Goal: Information Seeking & Learning: Learn about a topic

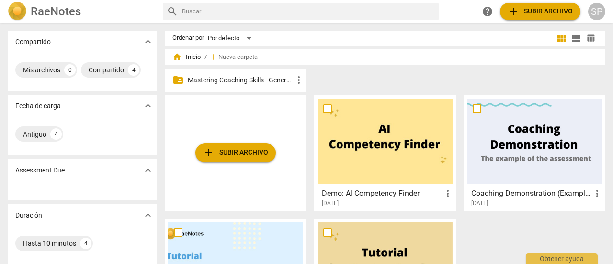
click at [231, 76] on p "Mastering Coaching Skills - Generación 31" at bounding box center [240, 80] width 105 height 10
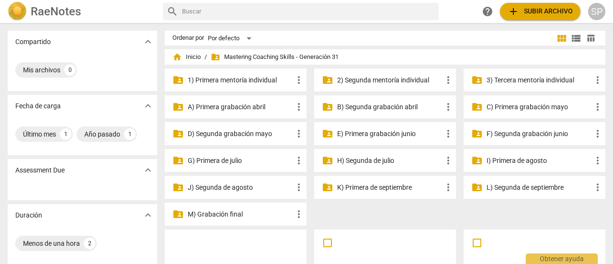
click at [535, 157] on p "I) Primera de agosto" at bounding box center [538, 161] width 105 height 10
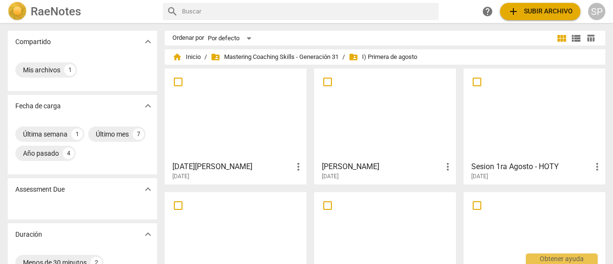
click at [250, 128] on div at bounding box center [235, 114] width 135 height 85
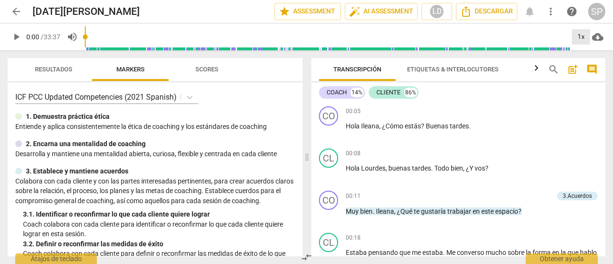
click at [581, 36] on div "1x" at bounding box center [580, 36] width 18 height 15
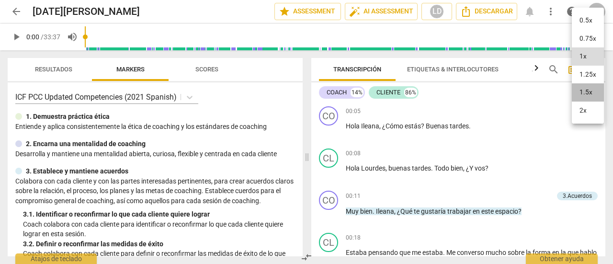
click at [588, 89] on li "1.5x" at bounding box center [587, 92] width 32 height 18
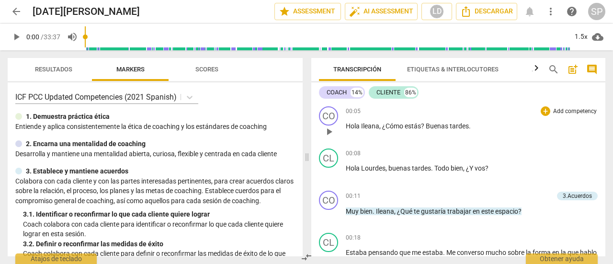
click at [392, 120] on div "00:05 + Add competency keyboard_arrow_right [PERSON_NAME] , ¿Cómo estás ? Buena…" at bounding box center [472, 123] width 252 height 34
click at [324, 134] on span "play_arrow" at bounding box center [328, 131] width 11 height 11
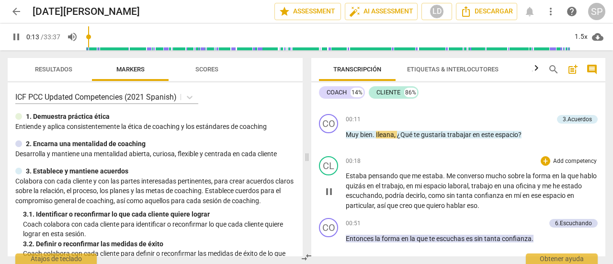
scroll to position [48, 0]
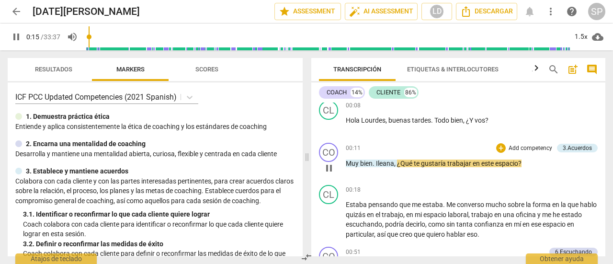
click at [513, 153] on div "+ Add competency 3.Acuerdos" at bounding box center [546, 148] width 101 height 11
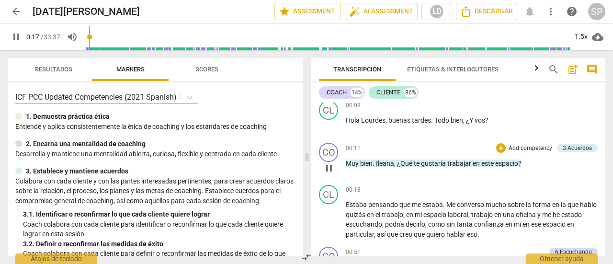
click at [514, 147] on p "Add competency" at bounding box center [529, 148] width 45 height 9
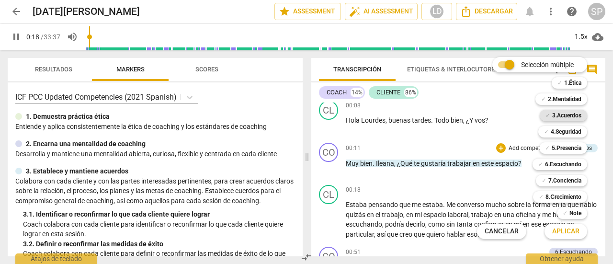
click at [572, 117] on b "3.Acuerdos" at bounding box center [566, 115] width 29 height 11
click at [569, 234] on span "Aplicar" at bounding box center [565, 231] width 27 height 10
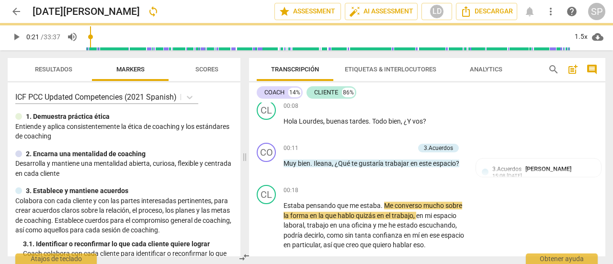
type input "21"
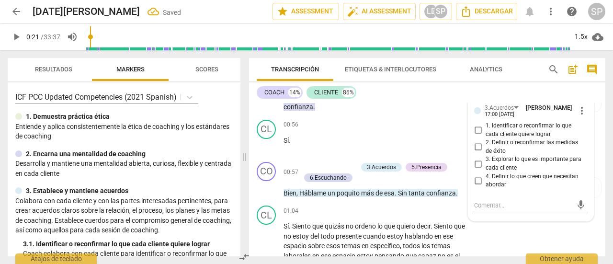
scroll to position [230, 0]
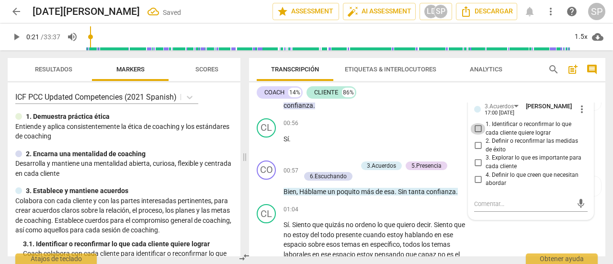
click at [477, 129] on input "1. Identificar o reconfirmar lo que cada cliente quiere lograr" at bounding box center [477, 128] width 15 height 11
checkbox input "true"
click at [332, 143] on p "Sí ." at bounding box center [374, 139] width 182 height 10
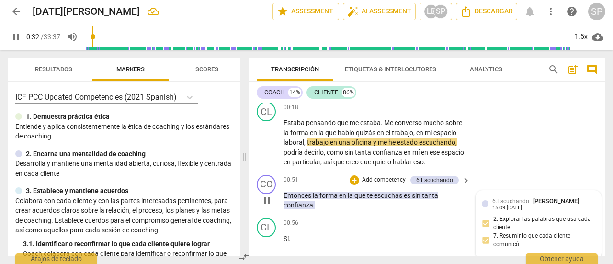
scroll to position [134, 0]
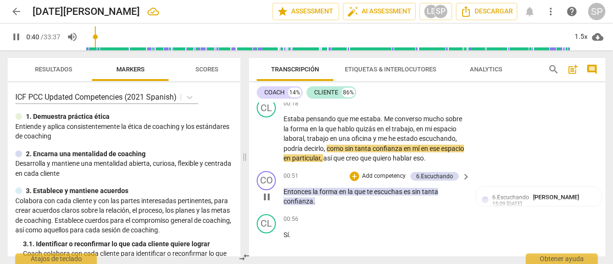
click at [391, 175] on p "Add competency" at bounding box center [383, 176] width 45 height 9
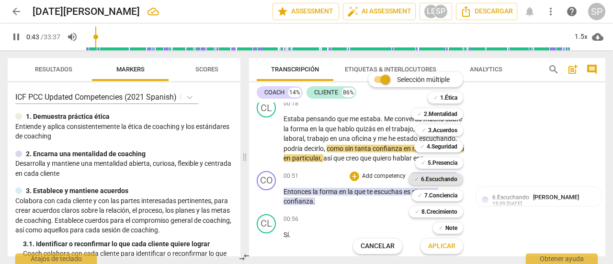
click at [433, 177] on b "6.Escuchando" at bounding box center [439, 178] width 36 height 11
click at [448, 244] on span "Aplicar" at bounding box center [441, 246] width 27 height 10
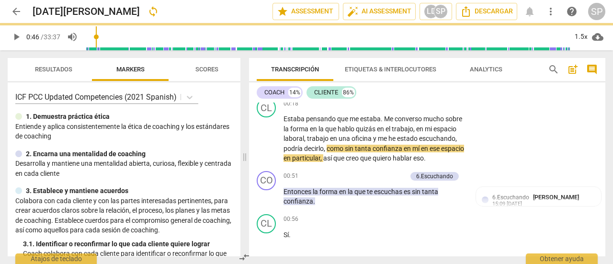
type input "46"
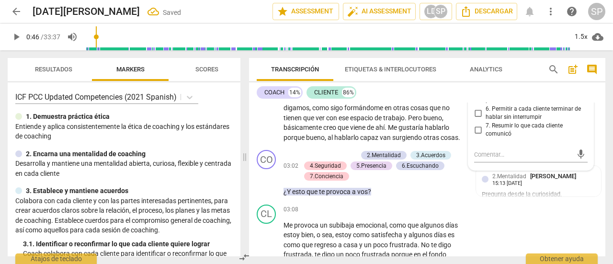
scroll to position [486, 0]
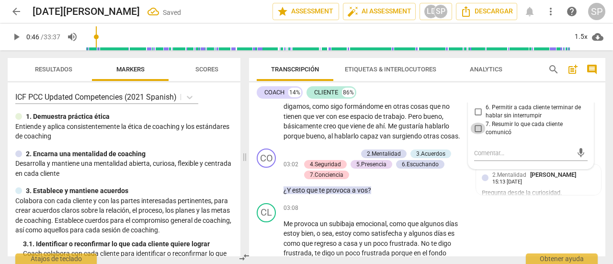
click at [475, 128] on input "7. Resumir lo que cada cliente comunicó" at bounding box center [477, 128] width 15 height 11
checkbox input "true"
click at [263, 134] on div "play_arrow pause" at bounding box center [271, 52] width 24 height 170
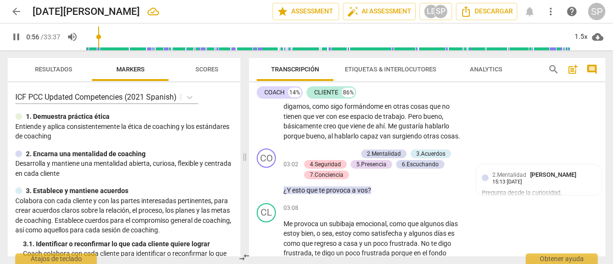
scroll to position [262, 0]
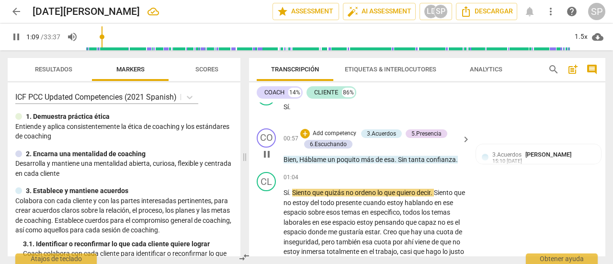
click at [346, 132] on p "Add competency" at bounding box center [334, 133] width 45 height 9
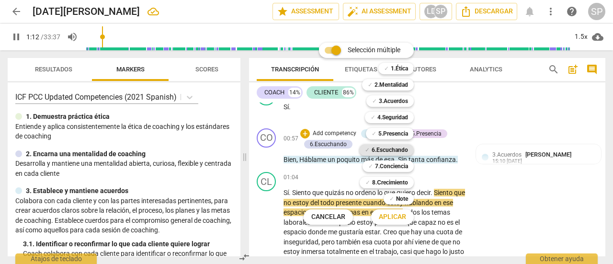
click at [396, 150] on b "6.Escuchando" at bounding box center [389, 149] width 36 height 11
click at [403, 131] on b "5.Presencia" at bounding box center [393, 133] width 30 height 11
click at [398, 216] on span "Aplicar" at bounding box center [392, 217] width 27 height 10
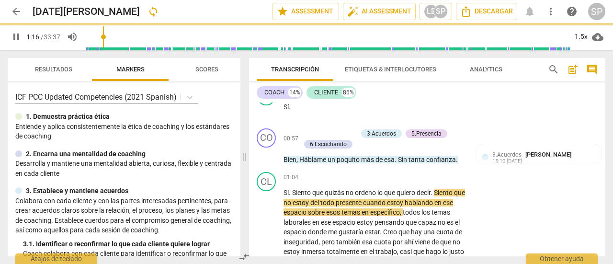
type input "77"
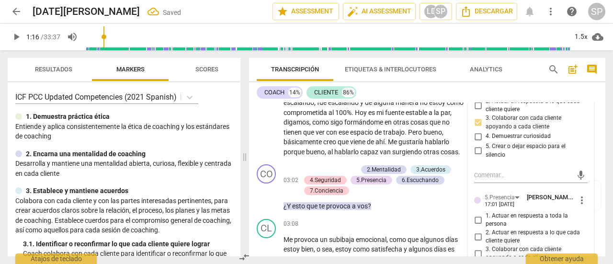
scroll to position [549, 0]
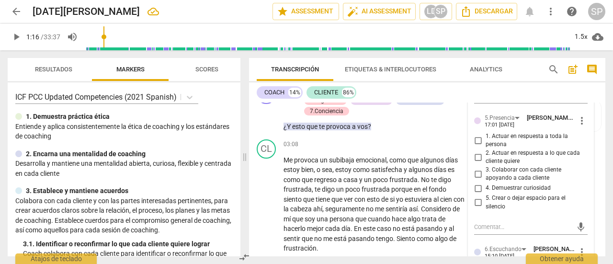
click at [475, 188] on input "4. Demuestrar curiosidad" at bounding box center [477, 187] width 15 height 11
checkbox input "true"
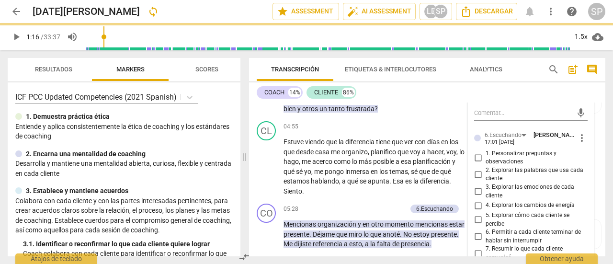
scroll to position [837, 0]
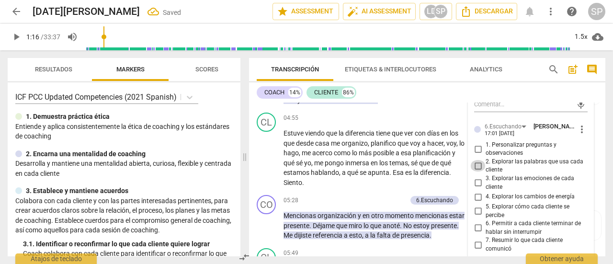
click at [477, 165] on input "2. Explorar las palabras que usa cada cliente" at bounding box center [477, 165] width 15 height 11
checkbox input "true"
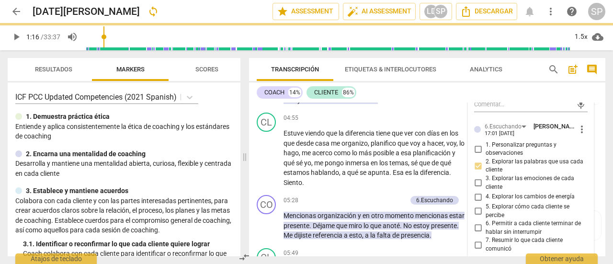
click at [477, 184] on input "3. Explorar las emociones de cada cliente" at bounding box center [477, 182] width 15 height 11
checkbox input "true"
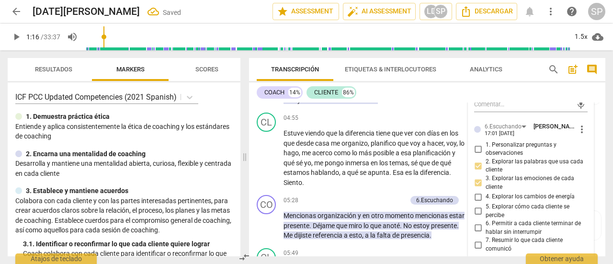
click at [250, 107] on div "CO play_arrow pause 04:44 + Add competency 6.Escuchando 7.Conciencia keyboard_a…" at bounding box center [427, 87] width 356 height 43
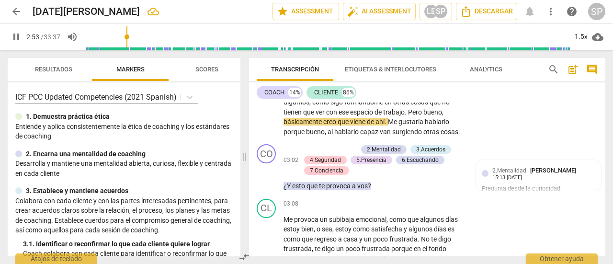
scroll to position [491, 0]
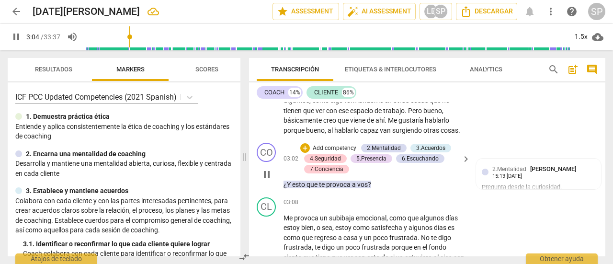
click at [334, 153] on p "Add competency" at bounding box center [334, 148] width 45 height 9
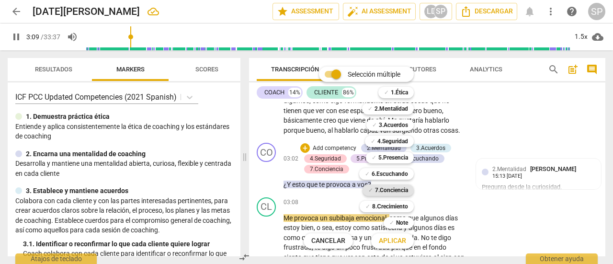
click at [408, 190] on div "✓ 7.Conciencia" at bounding box center [387, 189] width 51 height 11
click at [406, 174] on b "6.Escuchando" at bounding box center [389, 173] width 36 height 11
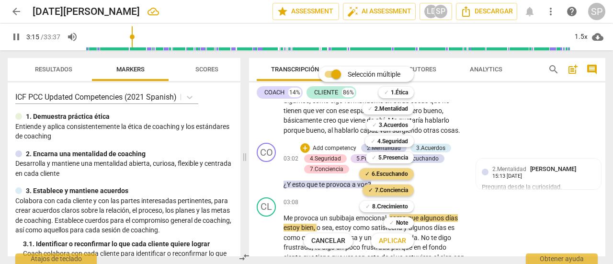
click at [398, 242] on span "Aplicar" at bounding box center [392, 241] width 27 height 10
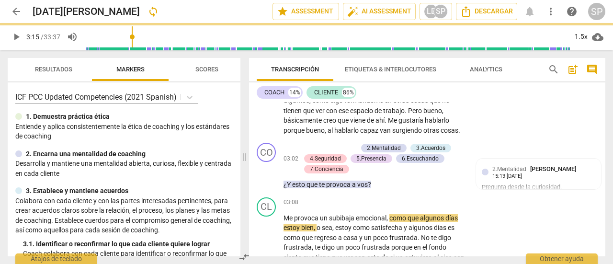
type input "196"
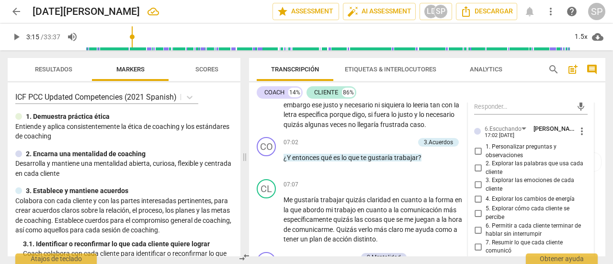
scroll to position [1161, 0]
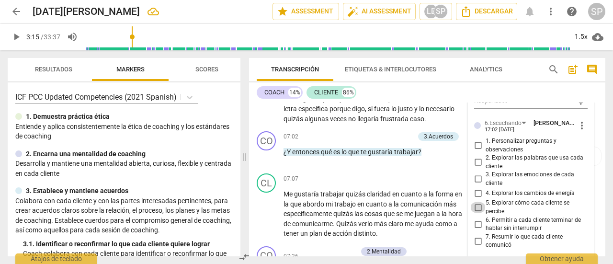
click at [477, 213] on input "5. Explorar cómo cada cliente se percibe" at bounding box center [477, 206] width 15 height 11
checkbox input "true"
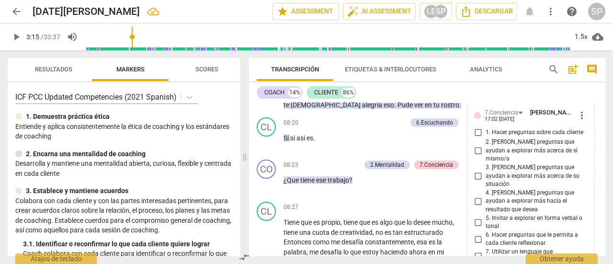
scroll to position [1544, 0]
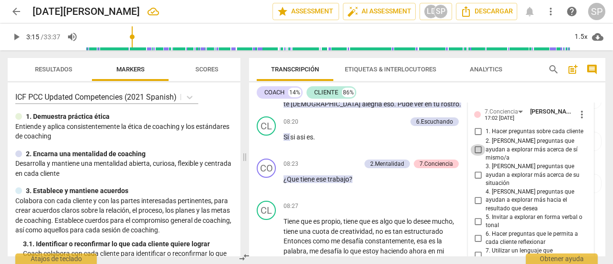
click at [476, 144] on input "2. [PERSON_NAME] preguntas que ayudan a explorar más acerca de sí mismo/a" at bounding box center [477, 149] width 15 height 11
checkbox input "true"
click at [474, 169] on input "3. [PERSON_NAME] preguntas que ayudan a explorar más acerca de su situación" at bounding box center [477, 174] width 15 height 11
checkbox input "true"
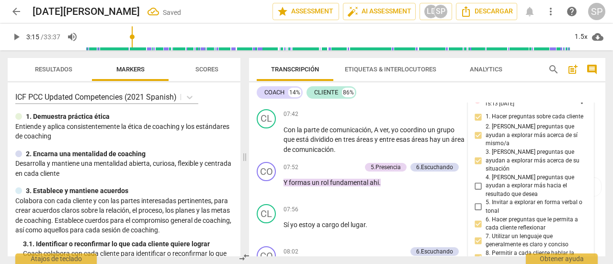
scroll to position [1305, 0]
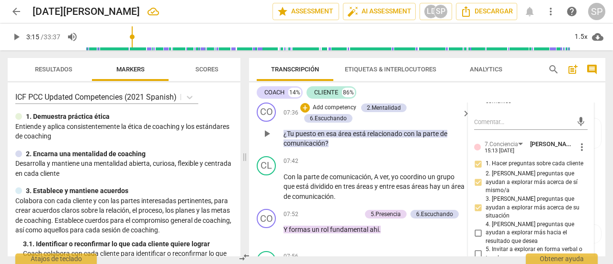
click at [252, 152] on div "CO play_arrow pause 07:36 + Add competency 2.Mentalidad 6.Escuchando keyboard_a…" at bounding box center [427, 126] width 356 height 54
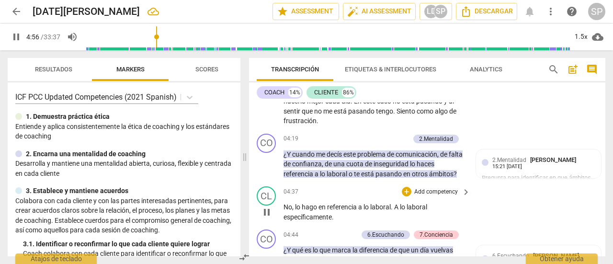
scroll to position [648, 0]
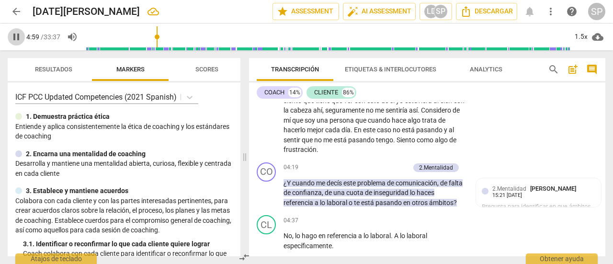
click at [16, 36] on span "pause" at bounding box center [16, 36] width 11 height 11
type input "300"
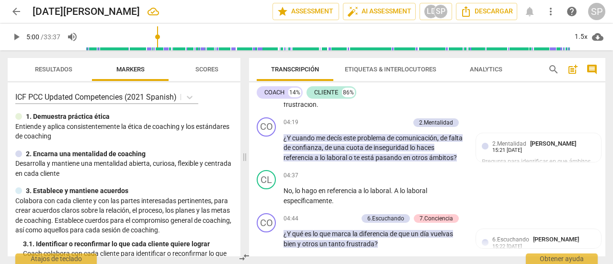
scroll to position [696, 0]
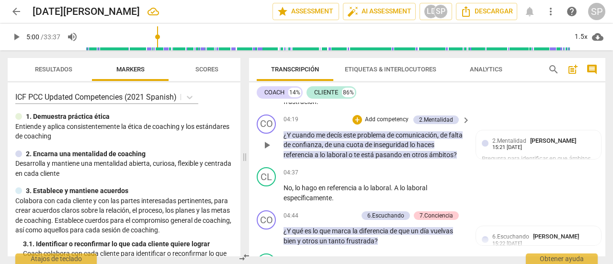
click at [392, 124] on p "Add competency" at bounding box center [386, 119] width 45 height 9
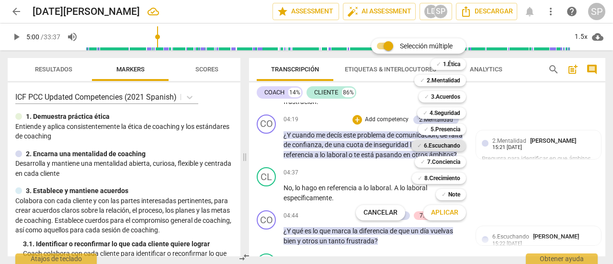
click at [448, 143] on b "6.Escuchando" at bounding box center [442, 145] width 36 height 11
click at [444, 81] on b "2.Mentalidad" at bounding box center [442, 80] width 33 height 11
click at [448, 214] on span "Aplicar" at bounding box center [444, 213] width 27 height 10
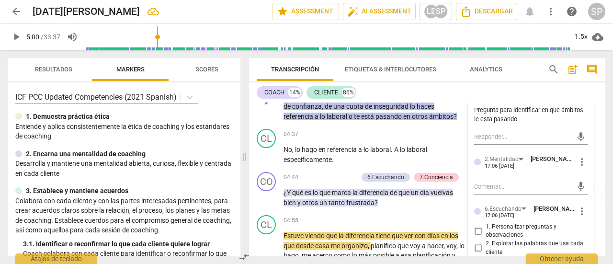
scroll to position [792, 0]
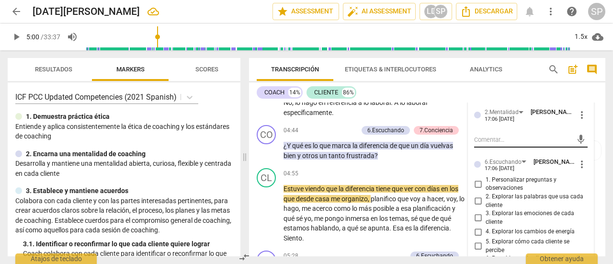
click at [491, 143] on div "mic" at bounding box center [530, 139] width 113 height 15
click at [491, 144] on textarea at bounding box center [523, 139] width 98 height 9
type textarea "a"
type textarea "am"
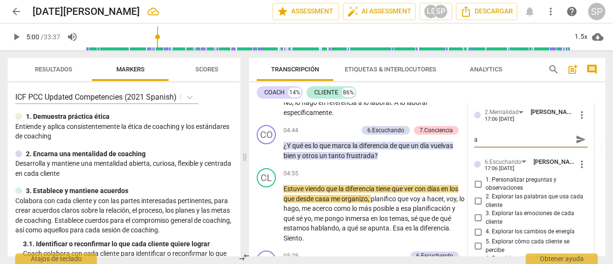
type textarea "am"
type textarea "amb"
type textarea "ambi"
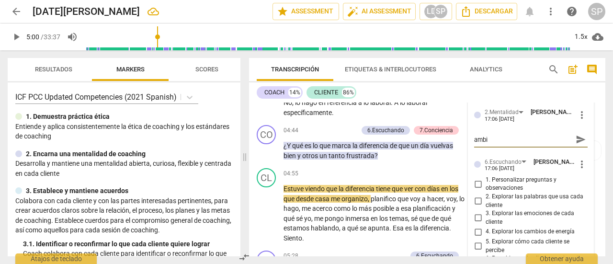
type textarea "ambit"
type textarea "ambito"
type textarea "ambitos"
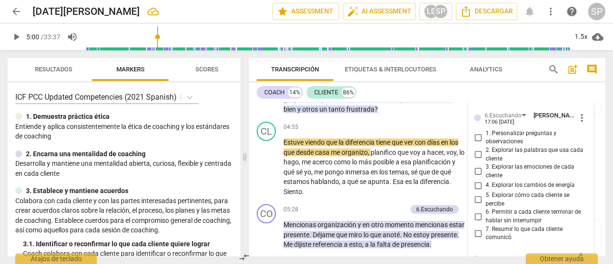
scroll to position [839, 0]
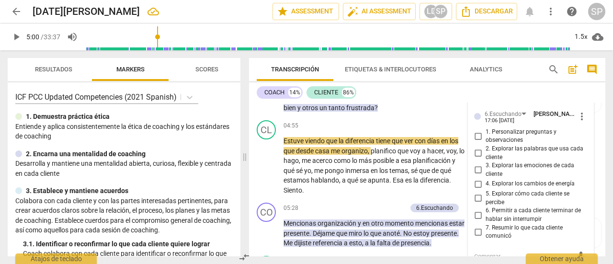
type textarea "ambitos"
click at [477, 142] on input "1. Personalizar preguntas y observaciones" at bounding box center [477, 135] width 15 height 11
checkbox input "true"
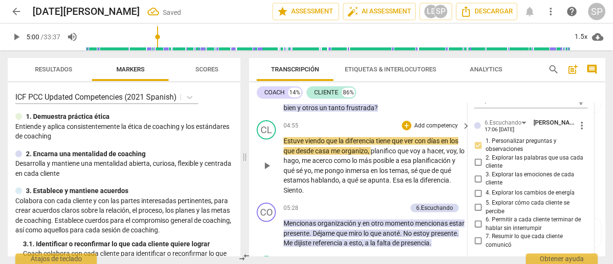
scroll to position [848, 0]
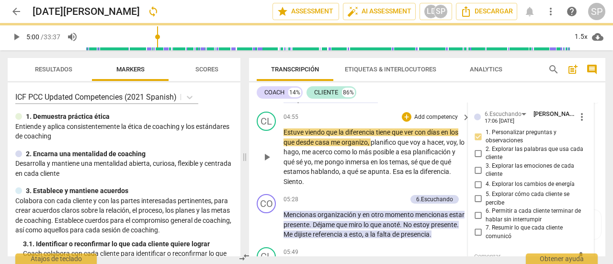
click at [258, 144] on div "CL play_arrow pause" at bounding box center [270, 149] width 27 height 75
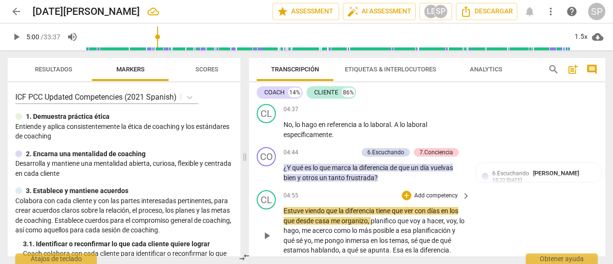
scroll to position [800, 0]
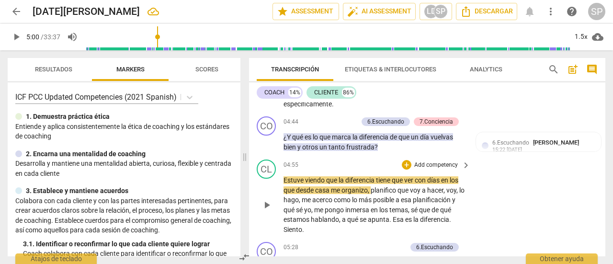
click at [268, 203] on span "play_arrow" at bounding box center [266, 204] width 11 height 11
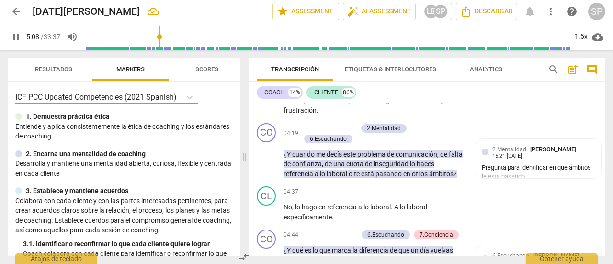
scroll to position [704, 0]
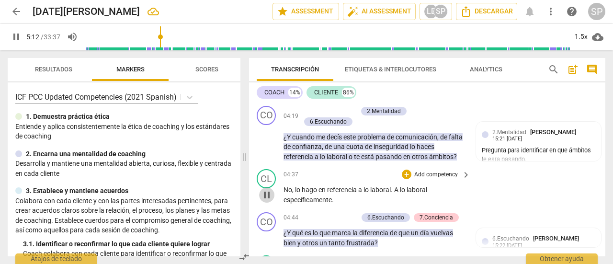
click at [266, 191] on span "pause" at bounding box center [266, 194] width 11 height 11
click at [266, 191] on span "play_arrow" at bounding box center [266, 194] width 11 height 11
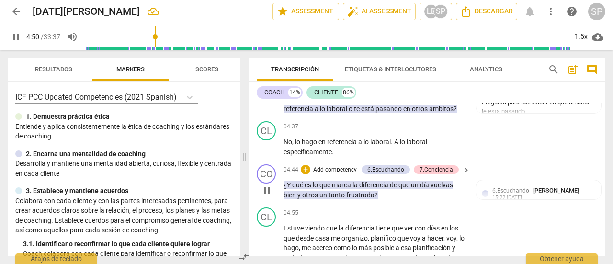
click at [345, 167] on p "Add competency" at bounding box center [334, 170] width 45 height 9
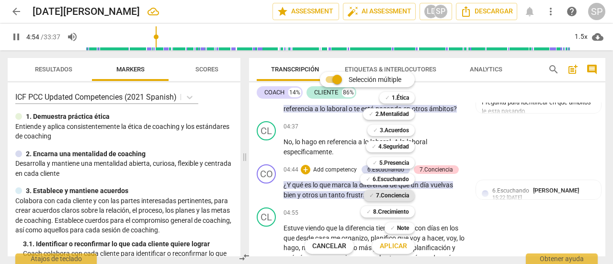
click at [392, 195] on b "7.Conciencia" at bounding box center [392, 195] width 33 height 11
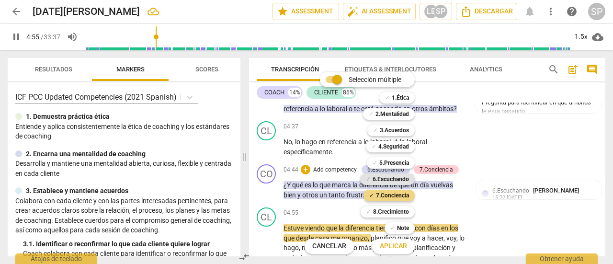
click at [394, 177] on b "6.Escuchando" at bounding box center [390, 178] width 36 height 11
click at [404, 245] on span "Aplicar" at bounding box center [392, 246] width 27 height 10
type input "298"
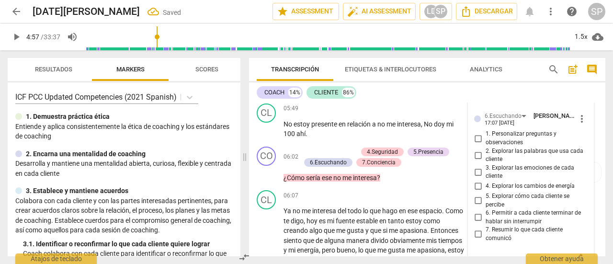
scroll to position [1001, 0]
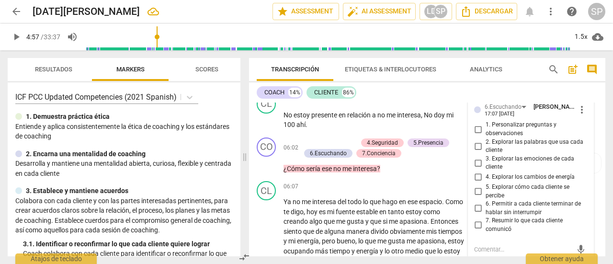
click at [475, 164] on input "3. Explorar las emociones de cada cliente" at bounding box center [477, 162] width 15 height 11
checkbox input "true"
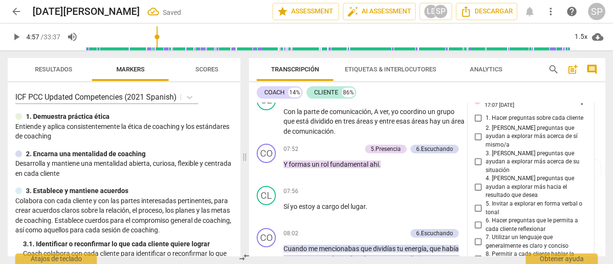
scroll to position [1384, 0]
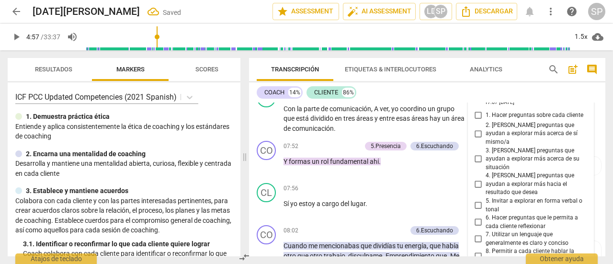
click at [476, 128] on input "2. [PERSON_NAME] preguntas que ayudan a explorar más acerca de sí mismo/a" at bounding box center [477, 133] width 15 height 11
checkbox input "true"
click at [476, 153] on input "3. [PERSON_NAME] preguntas que ayudan a explorar más acerca de su situación" at bounding box center [477, 158] width 15 height 11
checkbox input "true"
click at [257, 128] on div "CL play_arrow pause" at bounding box center [270, 110] width 27 height 45
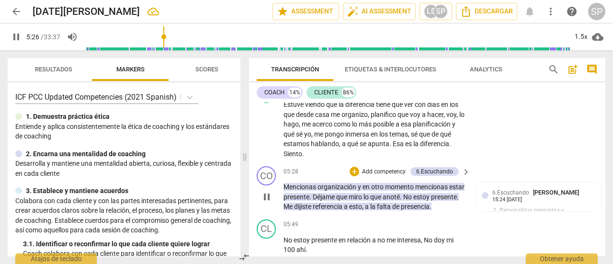
scroll to position [905, 0]
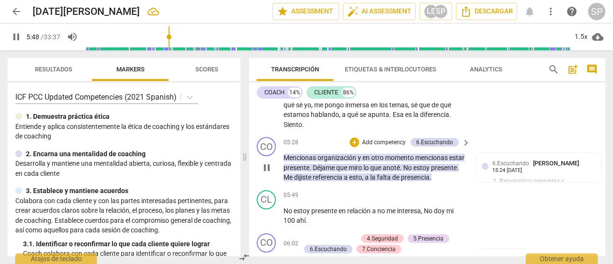
click at [385, 140] on p "Add competency" at bounding box center [383, 142] width 45 height 9
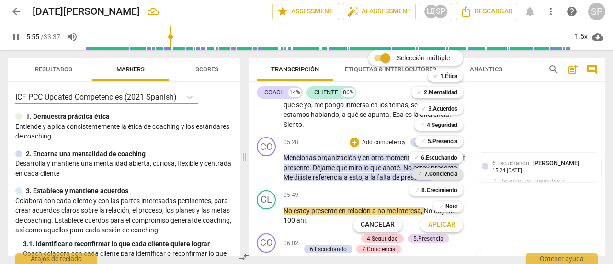
click at [436, 173] on b "7.Conciencia" at bounding box center [440, 173] width 33 height 11
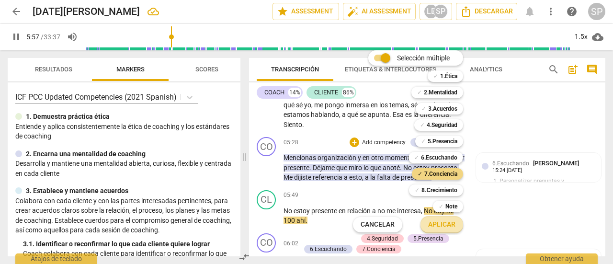
click at [446, 220] on span "Aplicar" at bounding box center [441, 225] width 27 height 10
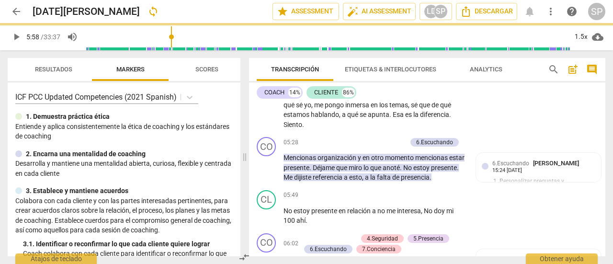
type input "358"
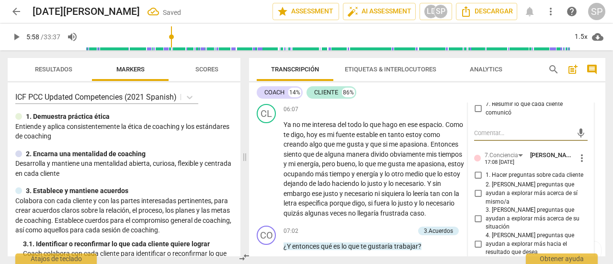
scroll to position [1078, 0]
click at [477, 187] on input "2. [PERSON_NAME] preguntas que ayudan a explorar más acerca de sí mismo/a" at bounding box center [477, 192] width 15 height 11
checkbox input "true"
click at [267, 206] on div "play_arrow pause" at bounding box center [271, 169] width 24 height 92
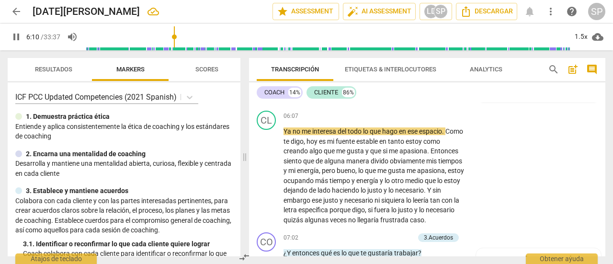
scroll to position [1030, 0]
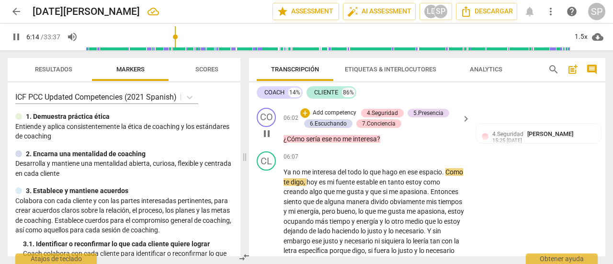
click at [342, 109] on p "Add competency" at bounding box center [334, 113] width 45 height 9
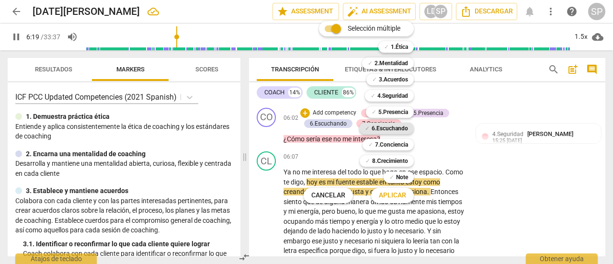
click at [388, 128] on b "6.Escuchando" at bounding box center [389, 128] width 36 height 11
click at [400, 196] on span "Aplicar" at bounding box center [392, 195] width 27 height 10
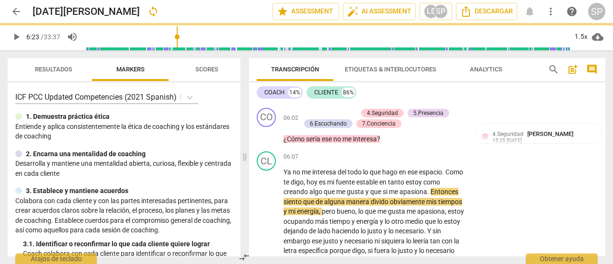
type input "383"
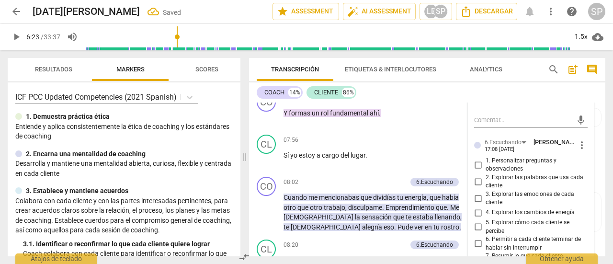
scroll to position [1461, 0]
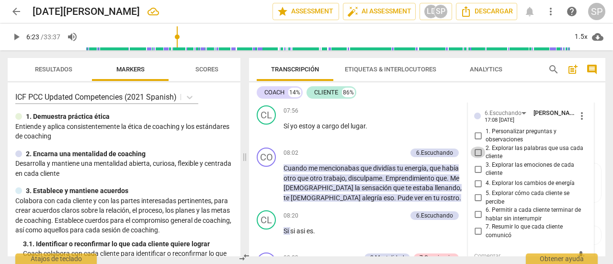
click at [477, 152] on input "2. Explorar las palabras que usa cada cliente" at bounding box center [477, 151] width 15 height 11
checkbox input "true"
click at [248, 135] on div "Transcripción Etiquetas & Interlocutores Analytics search post_add comment COAC…" at bounding box center [429, 156] width 368 height 213
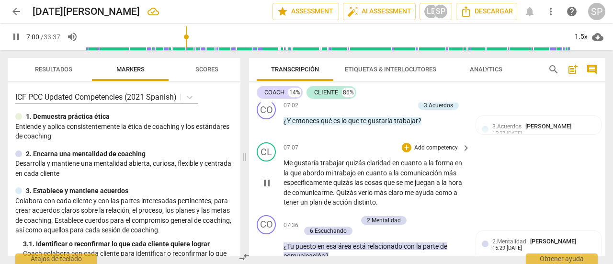
scroll to position [1174, 0]
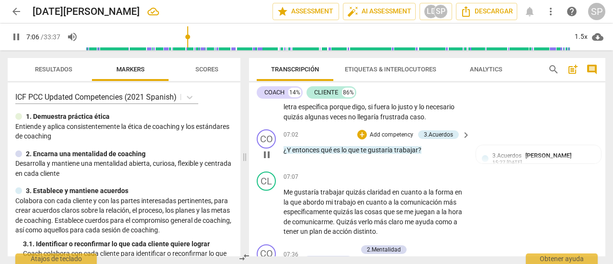
click at [380, 139] on p "Add competency" at bounding box center [390, 135] width 45 height 9
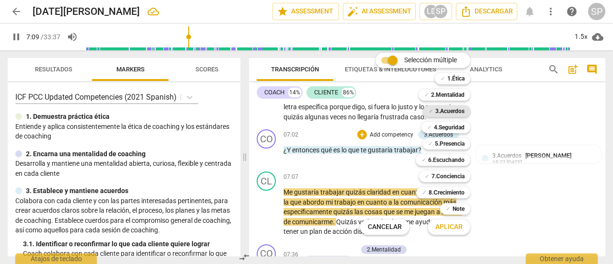
click at [449, 109] on b "3.Acuerdos" at bounding box center [449, 110] width 29 height 11
click at [452, 230] on span "Aplicar" at bounding box center [448, 227] width 27 height 10
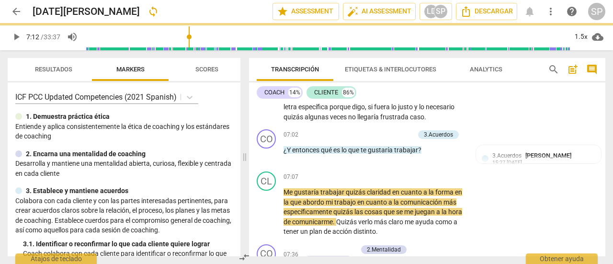
type input "432"
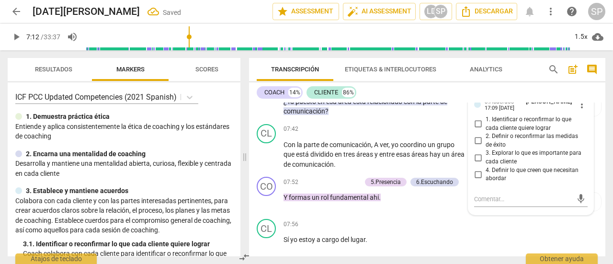
scroll to position [1352, 0]
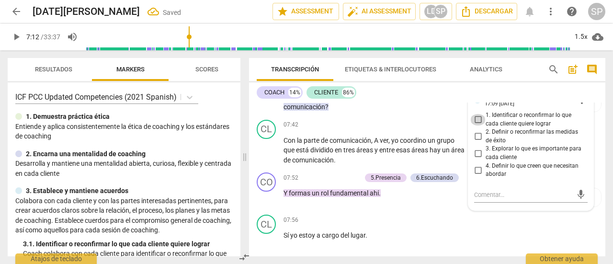
click at [474, 125] on input "1. Identificar o reconfirmar lo que cada cliente quiere lograr" at bounding box center [477, 119] width 15 height 11
checkbox input "true"
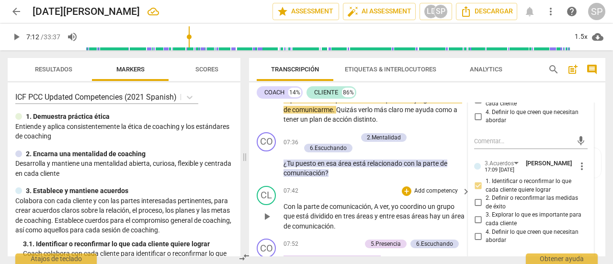
scroll to position [1256, 0]
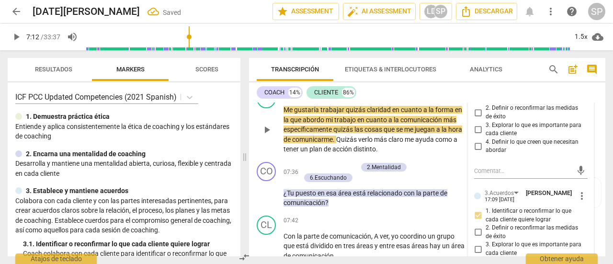
click at [258, 131] on div "CL play_arrow pause" at bounding box center [270, 121] width 27 height 65
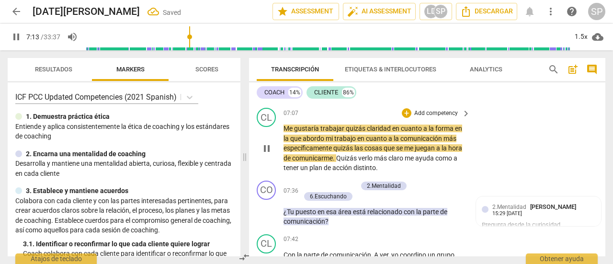
scroll to position [1208, 0]
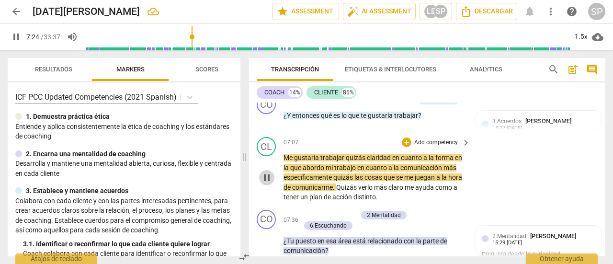
click at [262, 183] on span "pause" at bounding box center [266, 177] width 11 height 11
click at [272, 183] on span "play_arrow" at bounding box center [266, 177] width 11 height 11
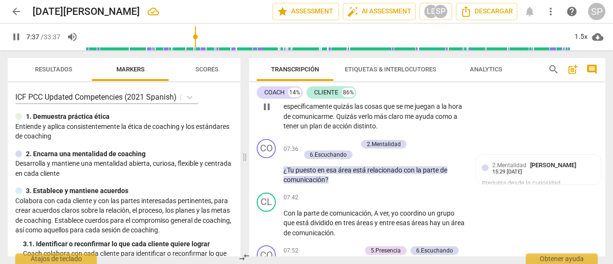
scroll to position [1304, 0]
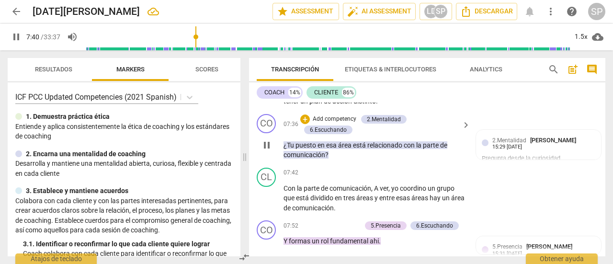
click at [341, 123] on p "Add competency" at bounding box center [334, 119] width 45 height 9
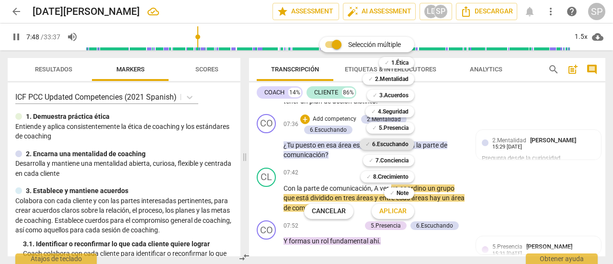
click at [392, 141] on b "6.Escuchando" at bounding box center [390, 143] width 36 height 11
click at [395, 213] on span "Aplicar" at bounding box center [392, 211] width 27 height 10
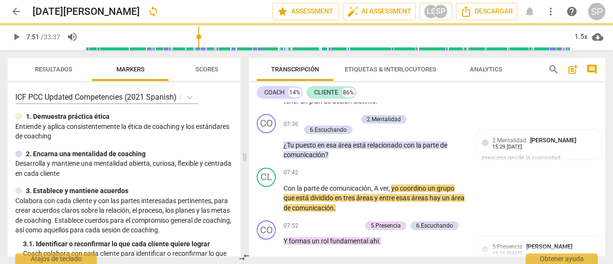
type input "472"
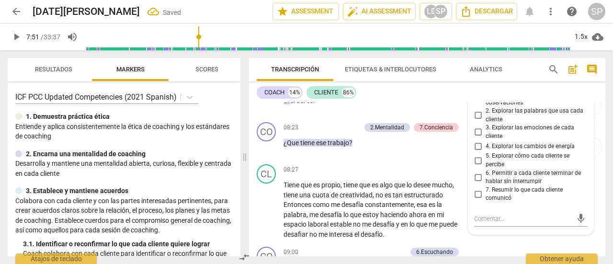
scroll to position [1543, 0]
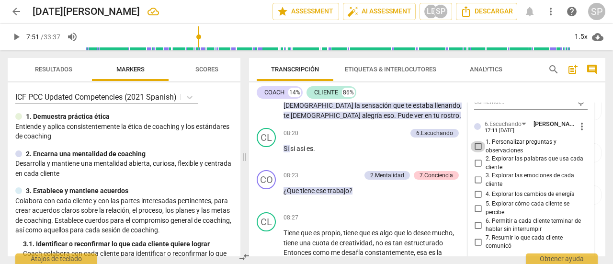
click at [475, 152] on input "1. Personalizar preguntas y observaciones" at bounding box center [477, 146] width 15 height 11
checkbox input "true"
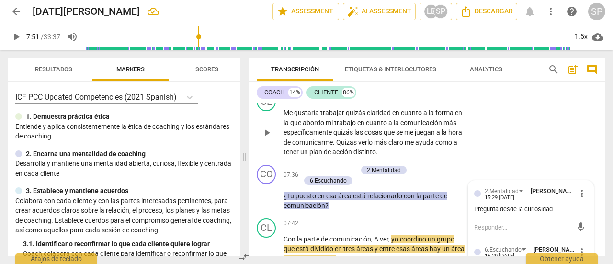
scroll to position [1256, 0]
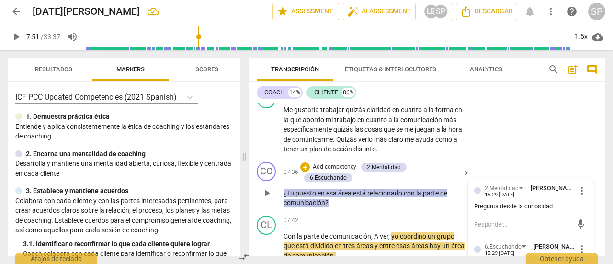
click at [346, 171] on p "Add competency" at bounding box center [334, 167] width 45 height 9
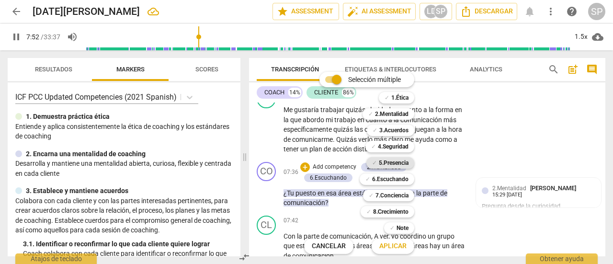
click at [388, 161] on b "5.Presencia" at bounding box center [394, 162] width 30 height 11
click at [392, 246] on span "Aplicar" at bounding box center [392, 246] width 27 height 10
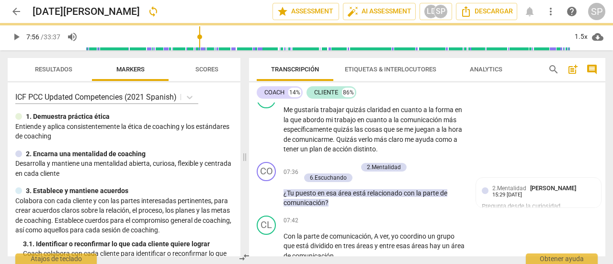
type input "477"
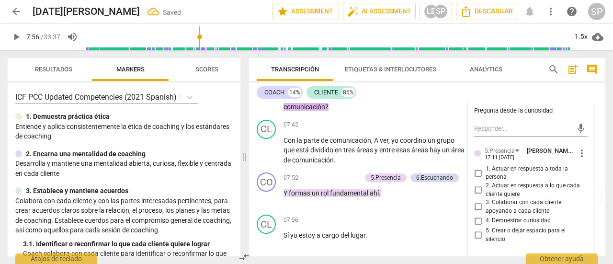
scroll to position [1400, 0]
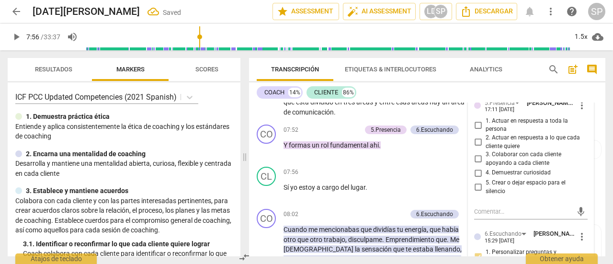
click at [470, 179] on input "4. Demuestrar curiosidad" at bounding box center [477, 172] width 15 height 11
checkbox input "true"
click at [253, 121] on div "CL play_arrow pause 07:42 + Add competency keyboard_arrow_right Con la parte de…" at bounding box center [427, 94] width 356 height 53
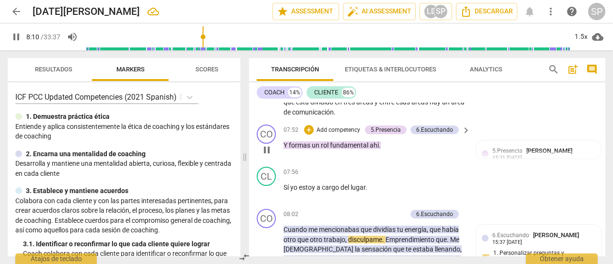
click at [335, 134] on p "Add competency" at bounding box center [337, 130] width 45 height 9
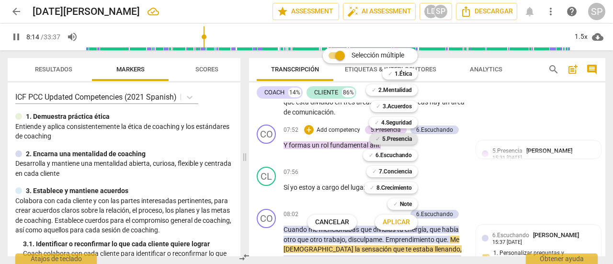
click at [394, 136] on b "5.Presencia" at bounding box center [397, 138] width 30 height 11
click at [402, 224] on span "Aplicar" at bounding box center [395, 222] width 27 height 10
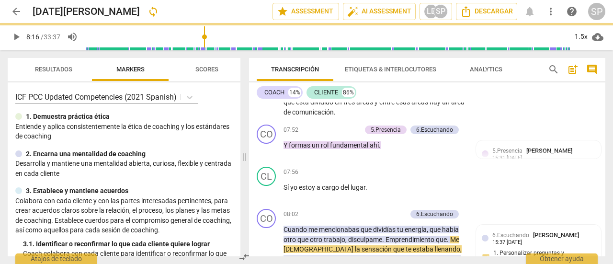
type input "497"
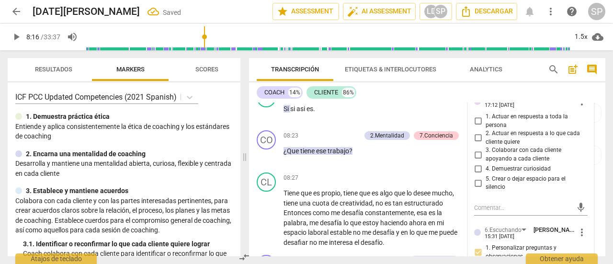
scroll to position [1585, 0]
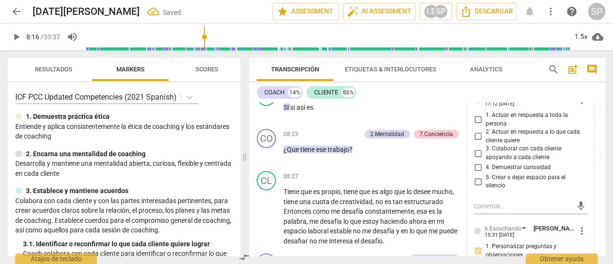
click at [477, 173] on input "4. Demuestrar curiosidad" at bounding box center [477, 167] width 15 height 11
checkbox input "true"
click at [253, 125] on div "CL play_arrow pause 08:20 + Add competency 6.Escuchando keyboard_arrow_right Si…" at bounding box center [427, 104] width 356 height 42
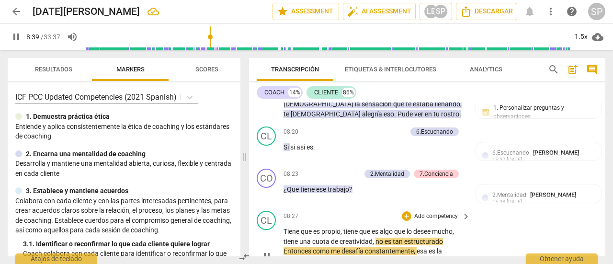
scroll to position [1497, 0]
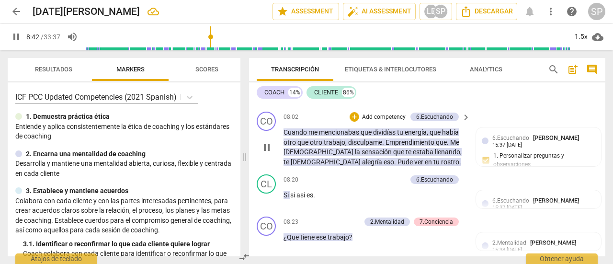
click at [386, 122] on p "Add competency" at bounding box center [383, 117] width 45 height 9
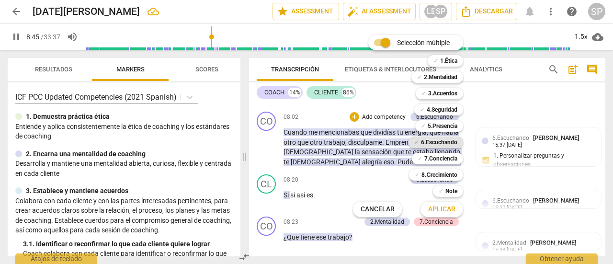
click at [432, 141] on b "6.Escuchando" at bounding box center [439, 141] width 36 height 11
click at [431, 154] on b "7.Conciencia" at bounding box center [440, 158] width 33 height 11
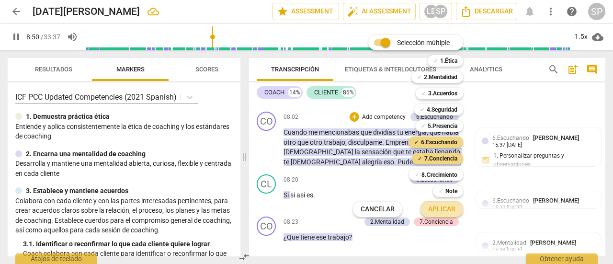
click at [448, 205] on span "Aplicar" at bounding box center [441, 209] width 27 height 10
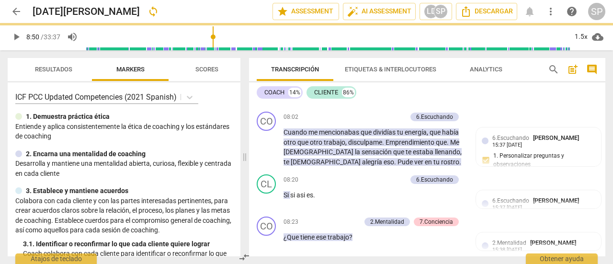
type input "531"
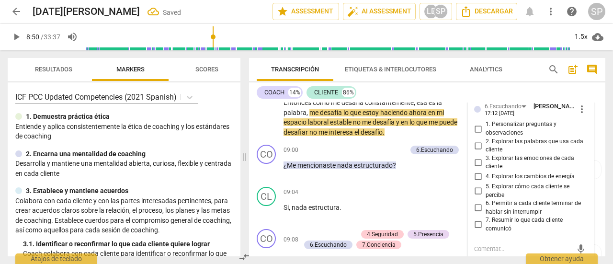
scroll to position [1750, 0]
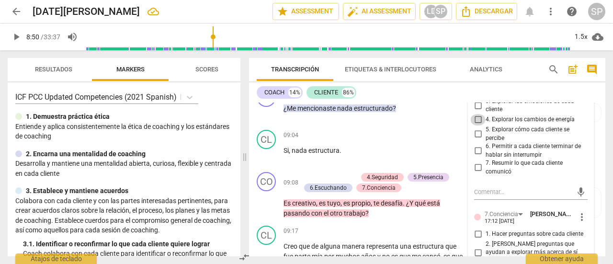
click at [475, 125] on input "4. Explorar los cambios de energía" at bounding box center [477, 119] width 15 height 11
checkbox input "true"
drag, startPoint x: 474, startPoint y: 143, endPoint x: 481, endPoint y: 147, distance: 8.8
click at [474, 140] on input "5. Explorar cómo cada cliente se percibe" at bounding box center [477, 133] width 15 height 11
checkbox input "true"
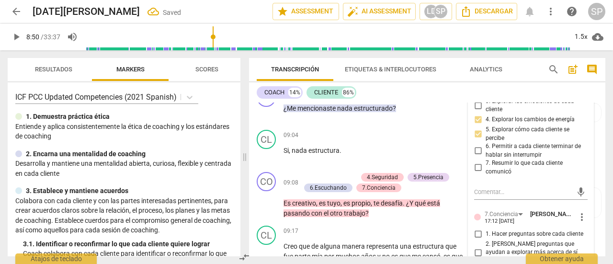
scroll to position [1846, 0]
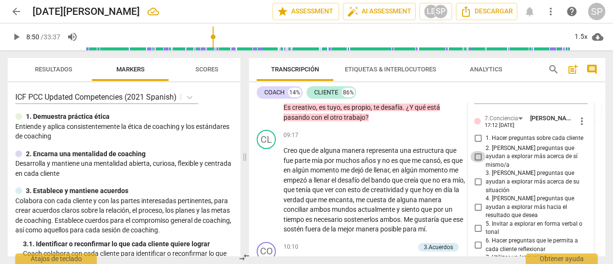
click at [475, 162] on input "2. [PERSON_NAME] preguntas que ayudan a explorar más acerca de sí mismo/a" at bounding box center [477, 156] width 15 height 11
checkbox input "true"
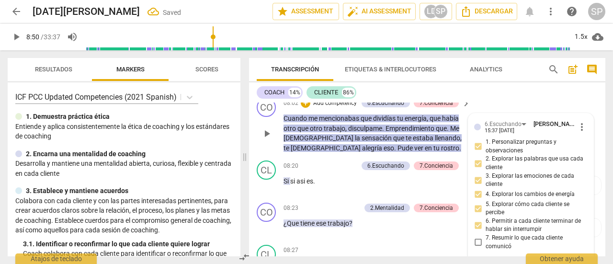
scroll to position [1463, 0]
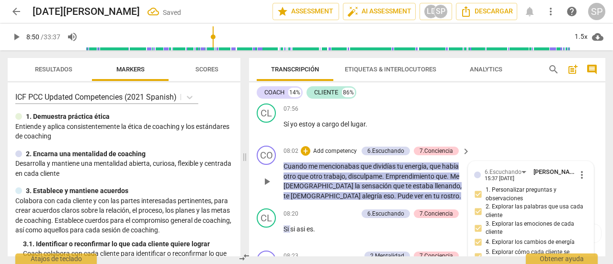
click at [268, 187] on span "play_arrow" at bounding box center [266, 181] width 11 height 11
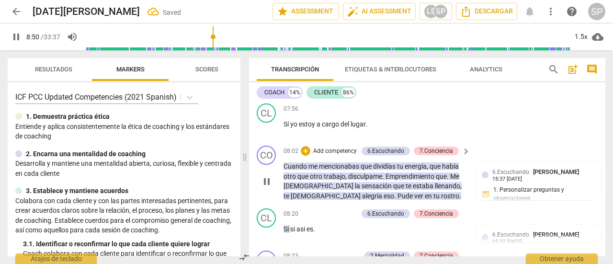
click at [268, 187] on span "pause" at bounding box center [266, 181] width 11 height 11
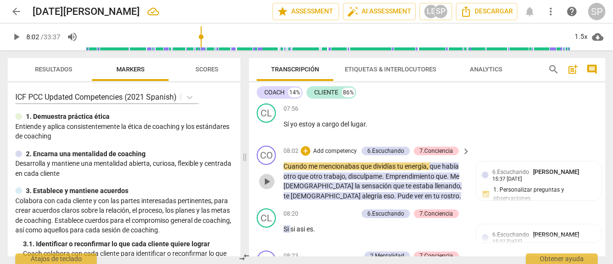
click at [266, 187] on span "play_arrow" at bounding box center [266, 181] width 11 height 11
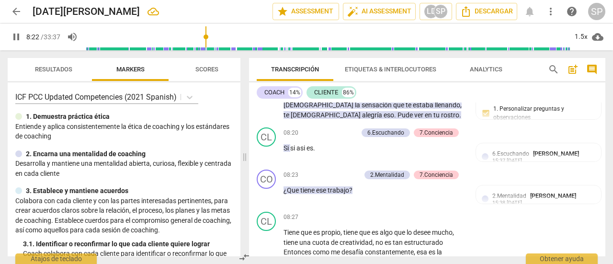
scroll to position [1559, 0]
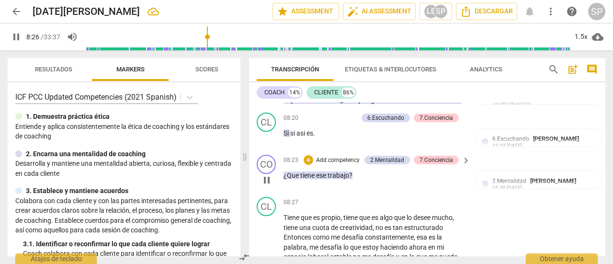
click at [346, 165] on p "Add competency" at bounding box center [337, 160] width 45 height 9
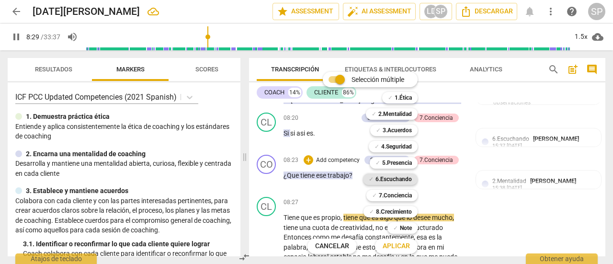
click at [388, 179] on b "6.Escuchando" at bounding box center [393, 178] width 36 height 11
click at [391, 196] on b "7.Conciencia" at bounding box center [395, 195] width 33 height 11
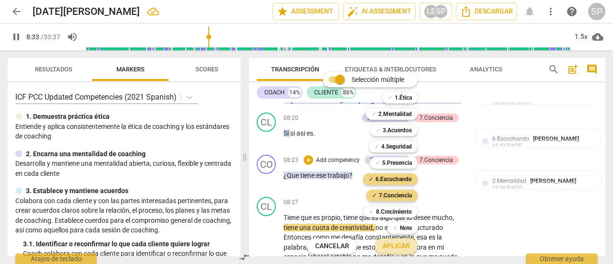
click at [406, 245] on span "Aplicar" at bounding box center [395, 246] width 27 height 10
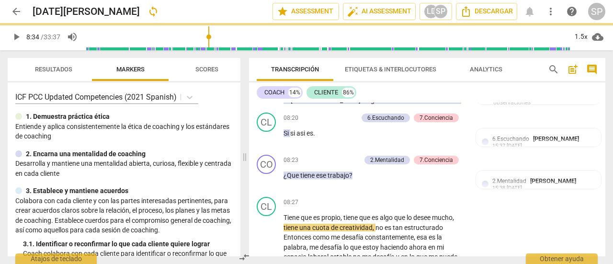
type input "514"
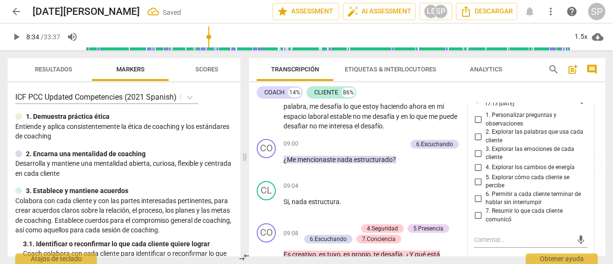
scroll to position [1702, 0]
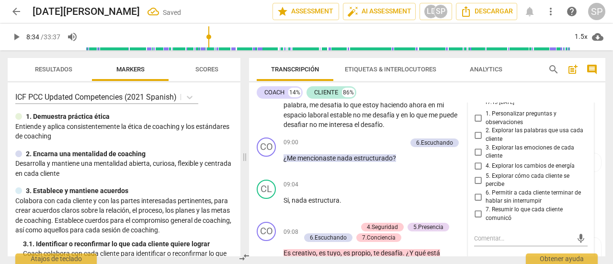
click at [476, 124] on input "1. Personalizar preguntas y observaciones" at bounding box center [477, 117] width 15 height 11
checkbox input "true"
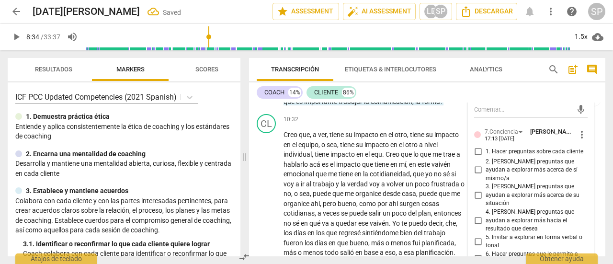
scroll to position [2037, 0]
click at [476, 190] on input "3. [PERSON_NAME] preguntas que ayudan a explorar más acerca de su situación" at bounding box center [477, 195] width 15 height 11
checkbox input "true"
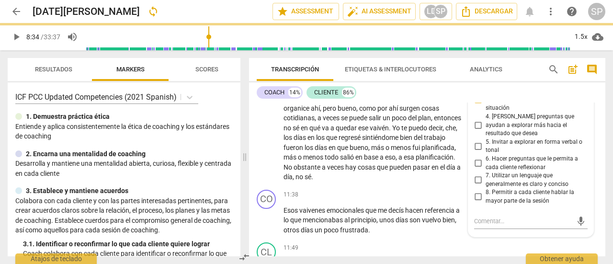
scroll to position [2085, 0]
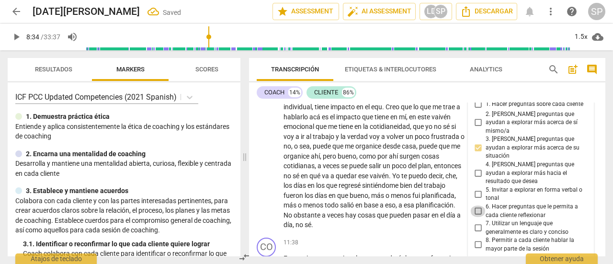
click at [477, 205] on input "6. Hacer preguntas que le permita a cada cliente reflexionar" at bounding box center [477, 210] width 15 height 11
checkbox input "true"
click at [257, 141] on div "CL play_arrow pause" at bounding box center [270, 148] width 27 height 163
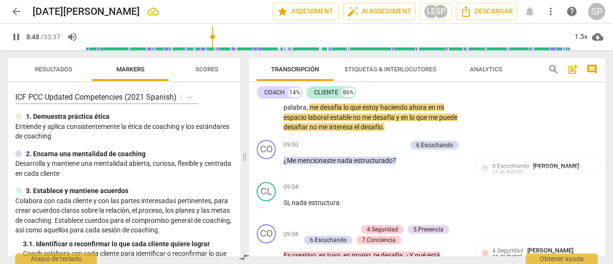
scroll to position [1702, 0]
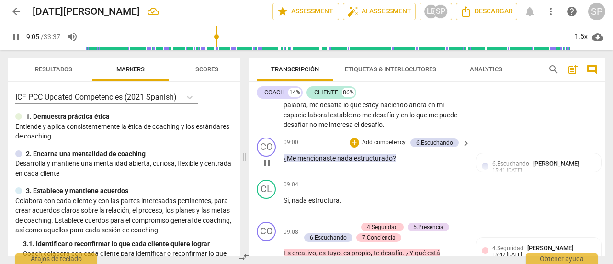
click at [378, 147] on p "Add competency" at bounding box center [383, 142] width 45 height 9
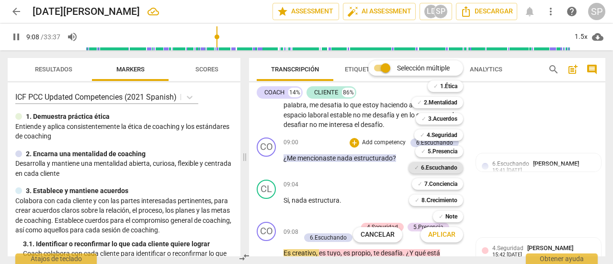
click at [441, 165] on b "6.Escuchando" at bounding box center [439, 167] width 36 height 11
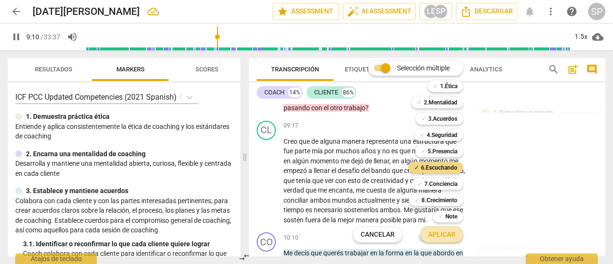
click at [438, 236] on span "Aplicar" at bounding box center [441, 235] width 27 height 10
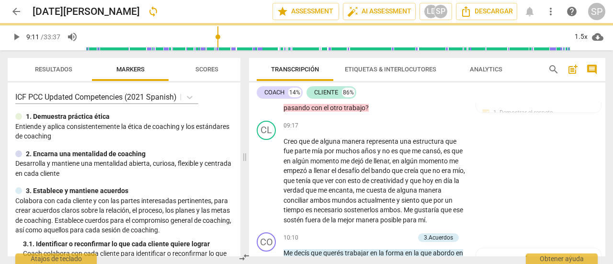
type input "551"
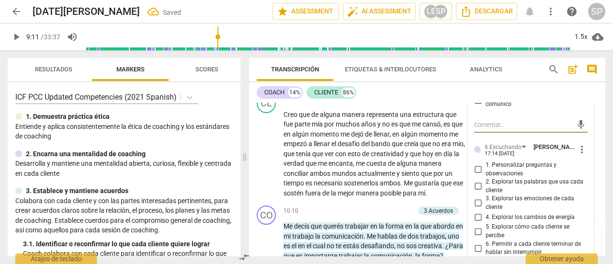
scroll to position [1885, 0]
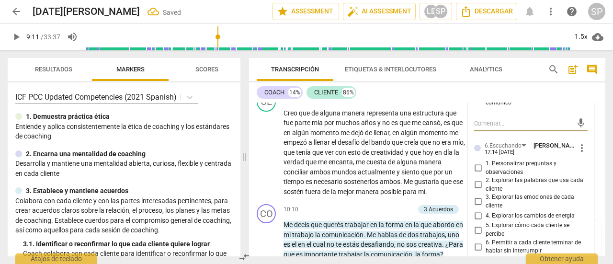
drag, startPoint x: 476, startPoint y: 193, endPoint x: 468, endPoint y: 193, distance: 7.7
click at [474, 190] on input "2. Explorar las palabras que usa cada cliente" at bounding box center [477, 184] width 15 height 11
checkbox input "true"
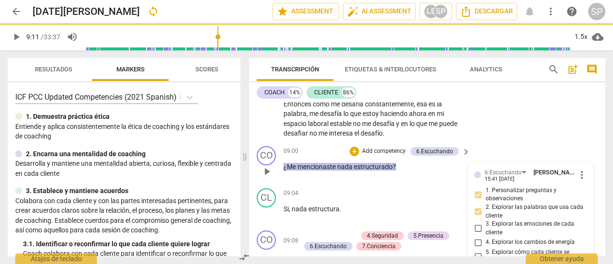
scroll to position [1789, 0]
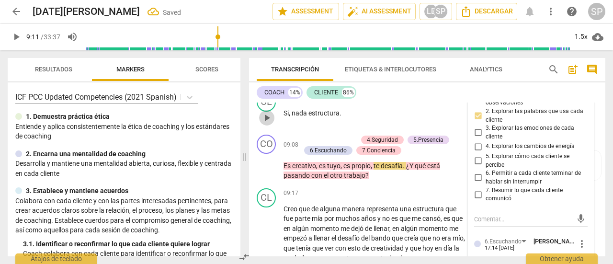
click at [260, 123] on span "play_arrow" at bounding box center [266, 117] width 15 height 11
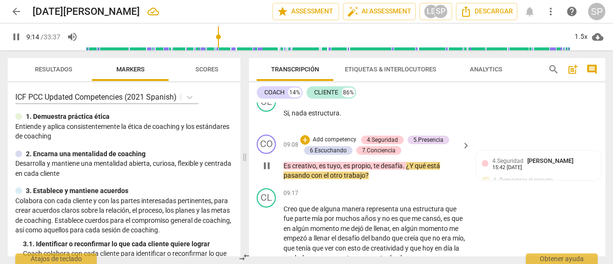
click at [336, 144] on p "Add competency" at bounding box center [334, 139] width 45 height 9
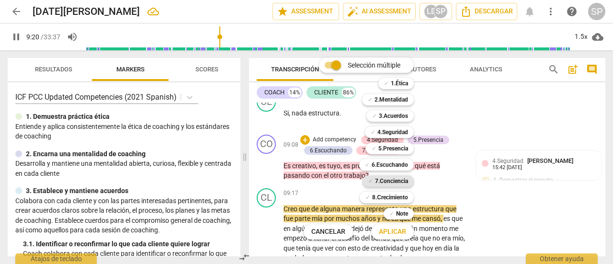
drag, startPoint x: 382, startPoint y: 179, endPoint x: 385, endPoint y: 168, distance: 11.4
click at [382, 179] on b "7.Conciencia" at bounding box center [391, 180] width 33 height 11
click at [386, 162] on b "6.Escuchando" at bounding box center [389, 164] width 36 height 11
click at [397, 234] on span "Aplicar" at bounding box center [392, 232] width 27 height 10
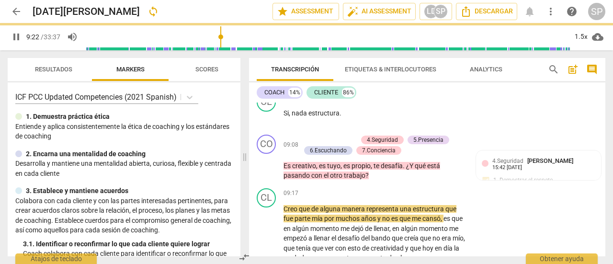
type input "563"
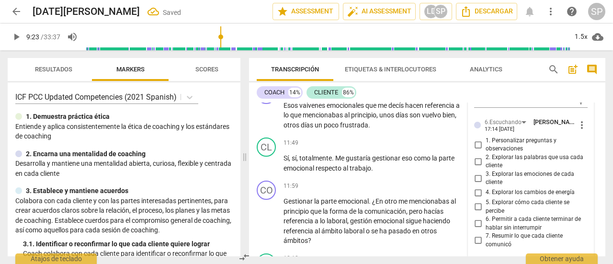
scroll to position [2254, 0]
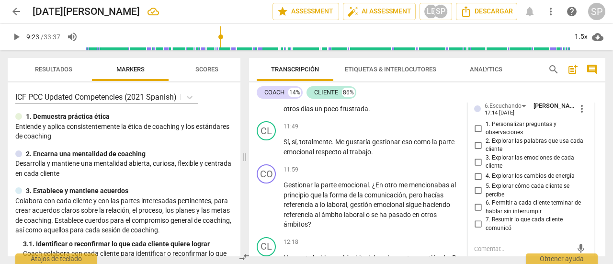
click at [475, 196] on input "5. Explorar cómo cada cliente se percibe" at bounding box center [477, 190] width 15 height 11
checkbox input "true"
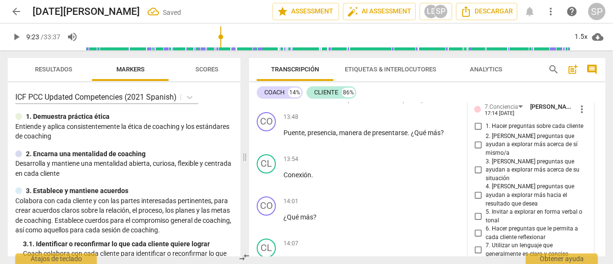
scroll to position [2637, 0]
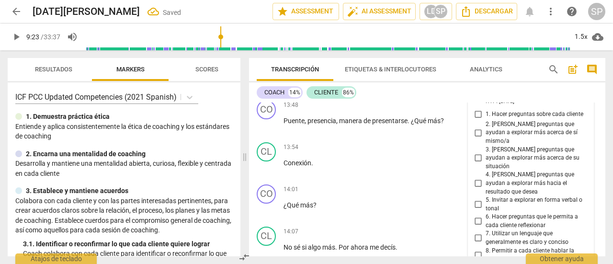
click at [476, 109] on input "1. Hacer preguntas sobre cada cliente" at bounding box center [477, 114] width 15 height 11
checkbox input "true"
click at [477, 152] on input "3. [PERSON_NAME] preguntas que ayudan a explorar más acerca de su situación" at bounding box center [477, 157] width 15 height 11
checkbox input "true"
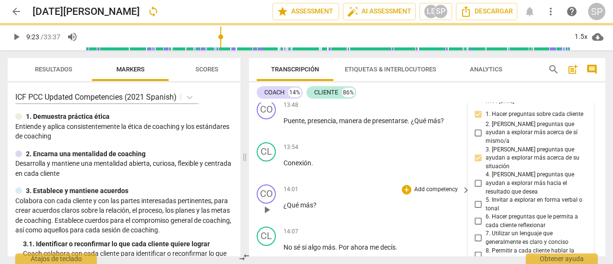
click at [477, 215] on input "6. Hacer preguntas que le permita a cada cliente reflexionar" at bounding box center [477, 220] width 15 height 11
checkbox input "true"
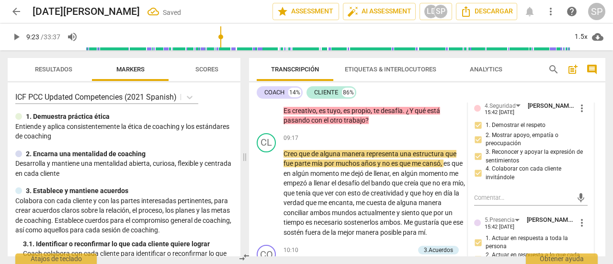
scroll to position [1871, 0]
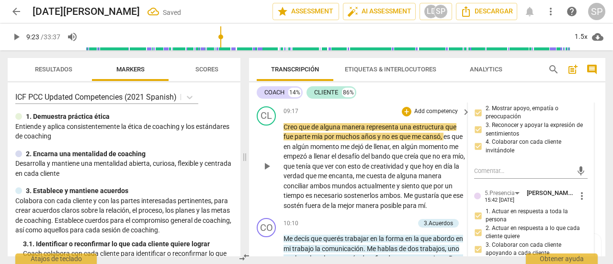
click at [449, 150] on span "me" at bounding box center [453, 147] width 9 height 8
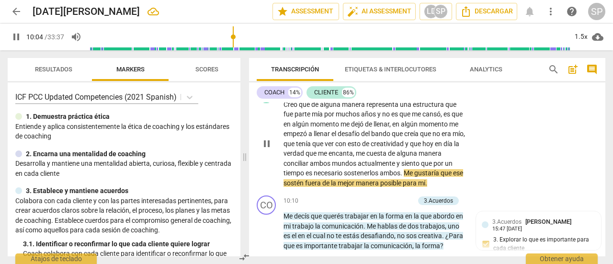
scroll to position [1967, 0]
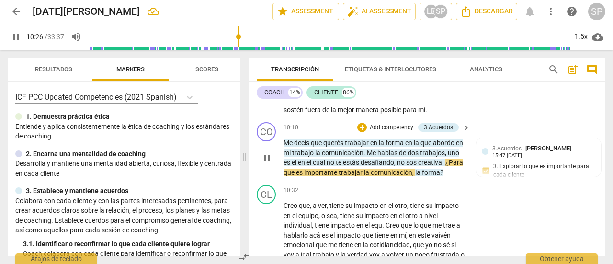
click at [395, 132] on p "Add competency" at bounding box center [390, 127] width 45 height 9
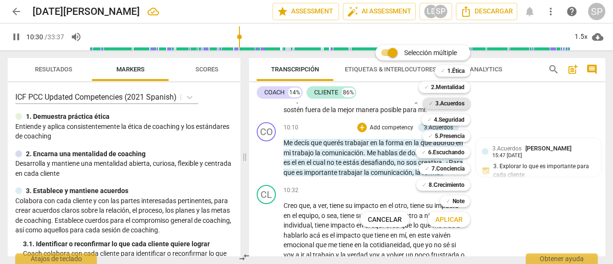
click at [452, 103] on b "3.Acuerdos" at bounding box center [449, 103] width 29 height 11
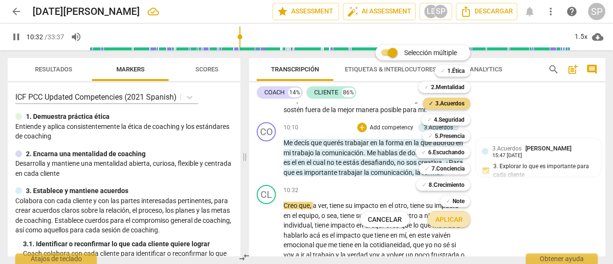
click at [461, 217] on span "Aplicar" at bounding box center [448, 220] width 27 height 10
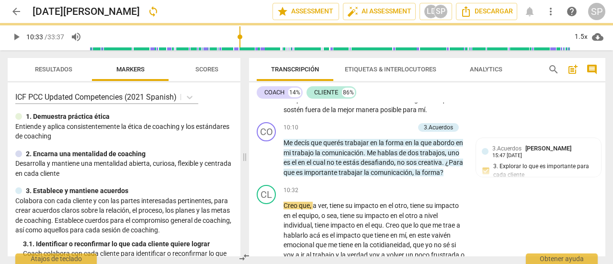
type input "633"
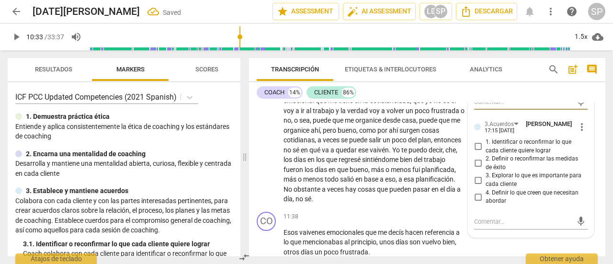
scroll to position [2112, 0]
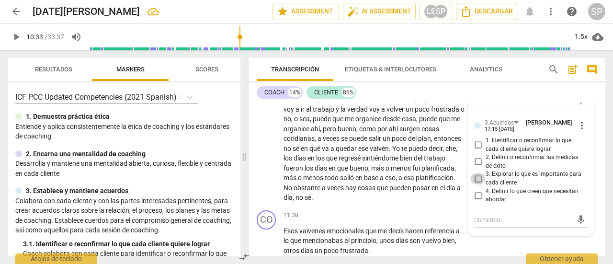
click at [475, 184] on input "3. Explorar lo que es importante para cada cliente" at bounding box center [477, 178] width 15 height 11
checkbox input "true"
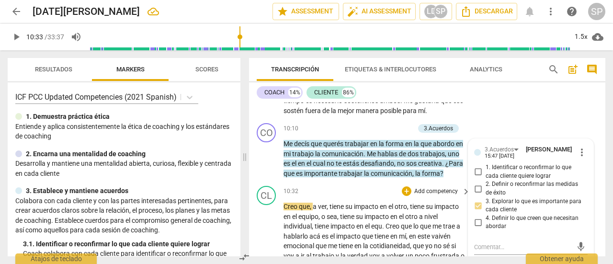
scroll to position [1969, 0]
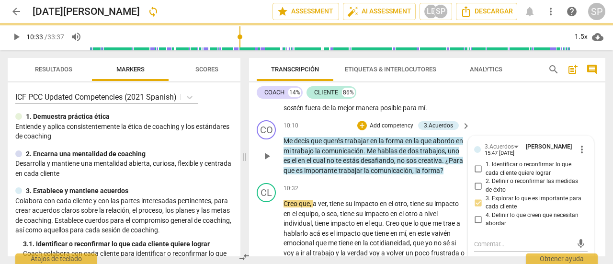
click at [256, 177] on div "CO play_arrow pause 10:10 + Add competency 3.Acuerdos keyboard_arrow_right Me d…" at bounding box center [427, 147] width 356 height 63
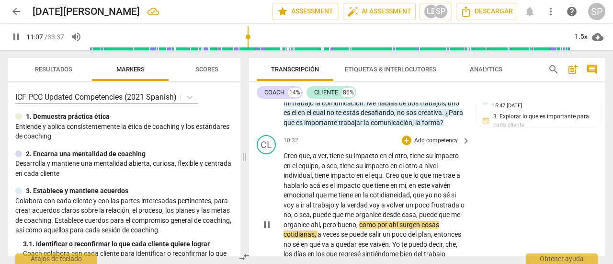
scroll to position [2064, 0]
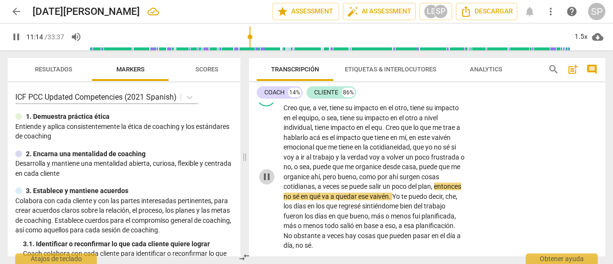
click at [265, 182] on span "pause" at bounding box center [266, 176] width 11 height 11
click at [265, 182] on span "play_arrow" at bounding box center [266, 176] width 11 height 11
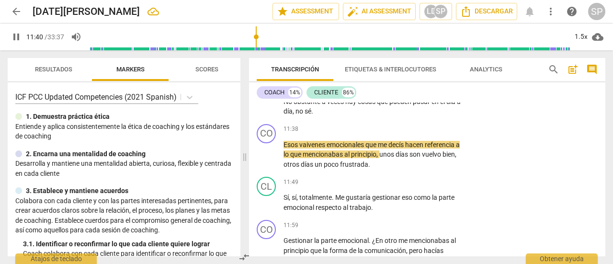
scroll to position [2160, 0]
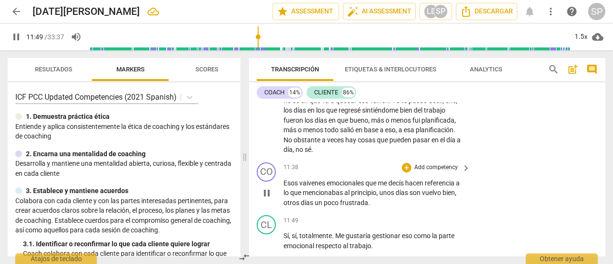
click at [429, 172] on p "Add competency" at bounding box center [435, 167] width 45 height 9
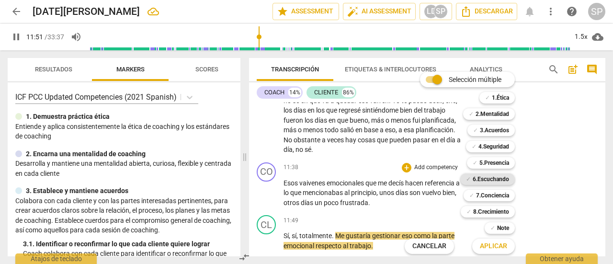
click at [481, 179] on b "6.Escuchando" at bounding box center [490, 178] width 36 height 11
click at [499, 249] on span "Aplicar" at bounding box center [493, 246] width 27 height 10
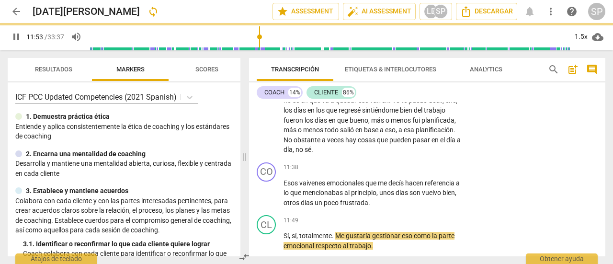
type input "714"
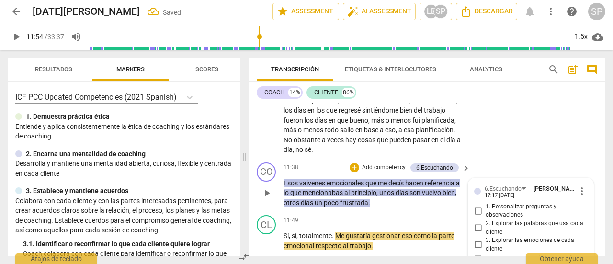
scroll to position [2321, 0]
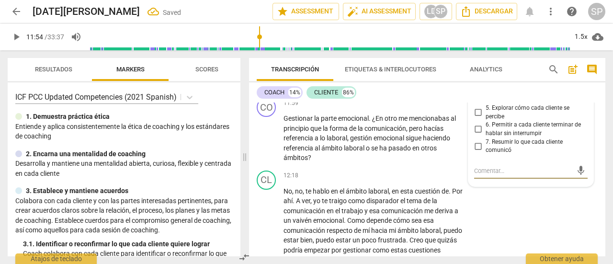
click at [477, 152] on input "7. Resumir lo que cada cliente comunicó" at bounding box center [477, 145] width 15 height 11
checkbox input "true"
click at [510, 223] on div "CL play_arrow pause 12:18 + Add competency keyboard_arrow_right No , no , te ha…" at bounding box center [427, 247] width 356 height 161
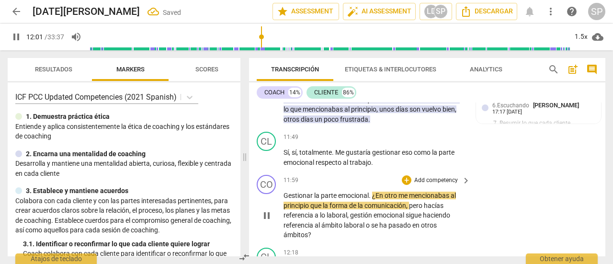
scroll to position [2273, 0]
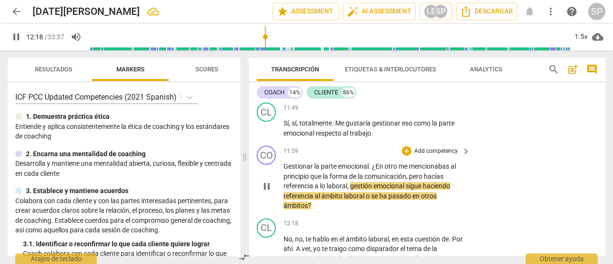
click at [431, 156] on p "Add competency" at bounding box center [435, 151] width 45 height 9
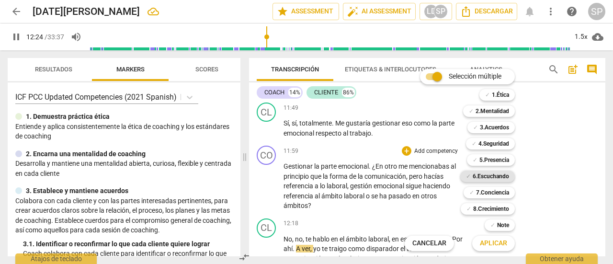
click at [500, 179] on b "6.Escuchando" at bounding box center [490, 175] width 36 height 11
click at [488, 242] on span "Aplicar" at bounding box center [493, 243] width 27 height 10
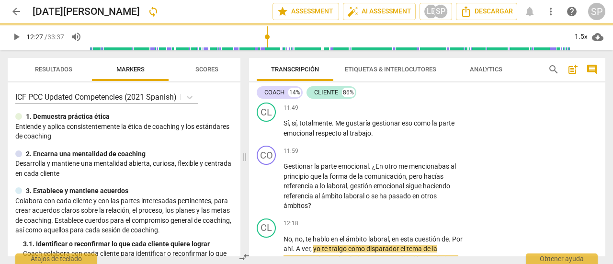
type input "748"
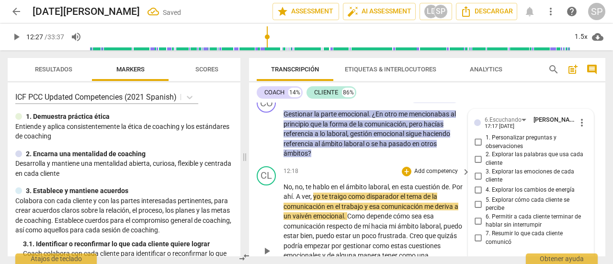
scroll to position [2321, 0]
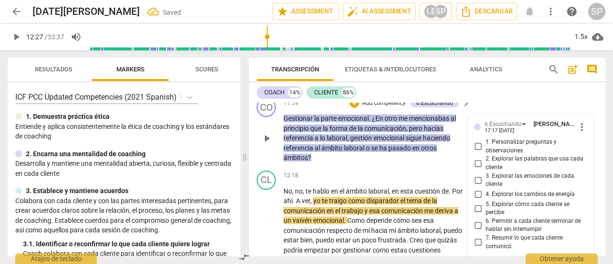
click at [477, 152] on input "1. Personalizar preguntas y observaciones" at bounding box center [477, 146] width 15 height 11
checkbox input "true"
click at [520, 110] on div "CO play_arrow pause 11:59 + Add competency 6.Escuchando keyboard_arrow_right Ge…" at bounding box center [427, 130] width 356 height 73
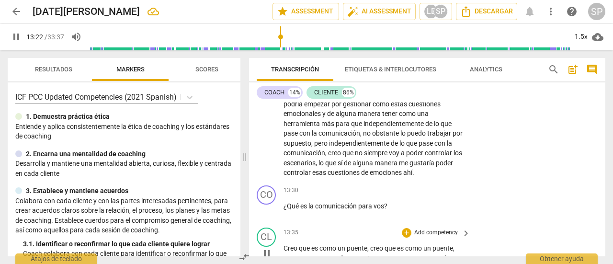
scroll to position [2464, 0]
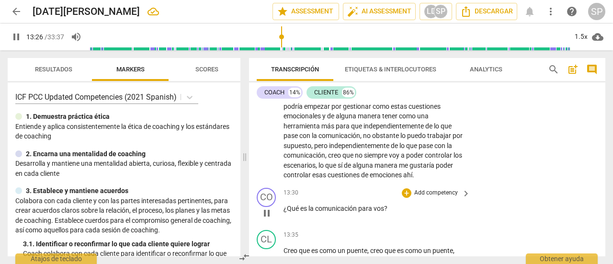
click at [432, 197] on p "Add competency" at bounding box center [435, 193] width 45 height 9
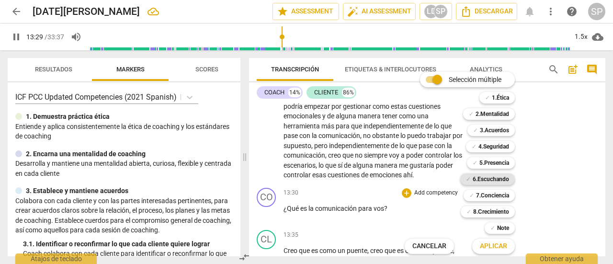
click at [483, 179] on b "6.Escuchando" at bounding box center [490, 178] width 36 height 11
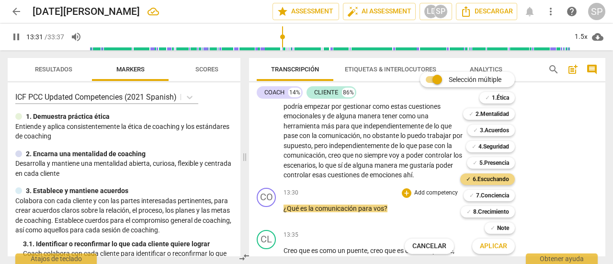
click at [500, 243] on span "Aplicar" at bounding box center [493, 246] width 27 height 10
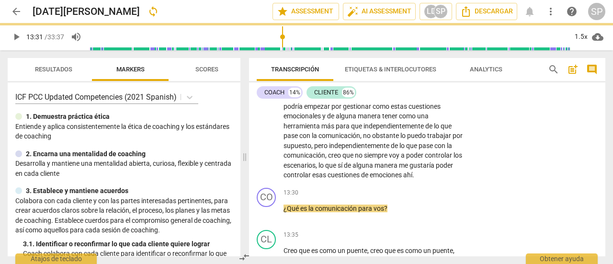
type input "812"
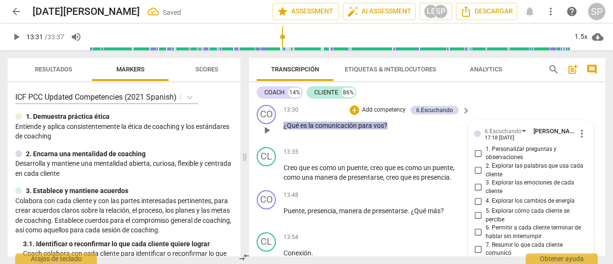
scroll to position [2506, 0]
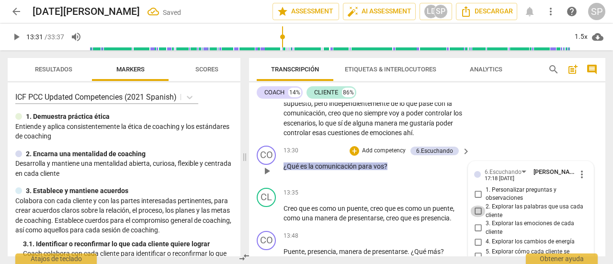
click at [476, 217] on input "2. Explorar las palabras que usa cada cliente" at bounding box center [477, 210] width 15 height 11
checkbox input "true"
click at [535, 140] on div "CL play_arrow pause 12:18 + Add competency keyboard_arrow_right No , no , te ha…" at bounding box center [427, 61] width 356 height 161
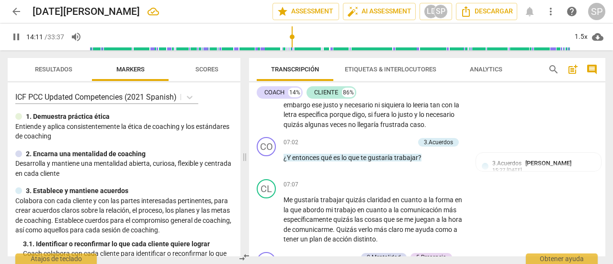
scroll to position [1262, 0]
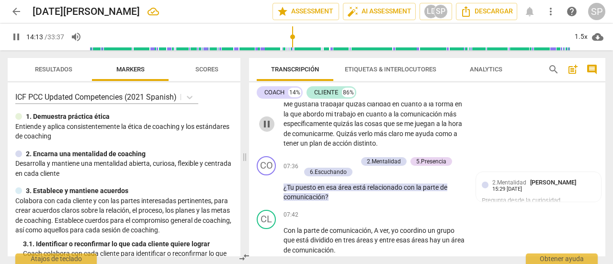
click at [267, 130] on span "pause" at bounding box center [266, 123] width 11 height 11
type input "854"
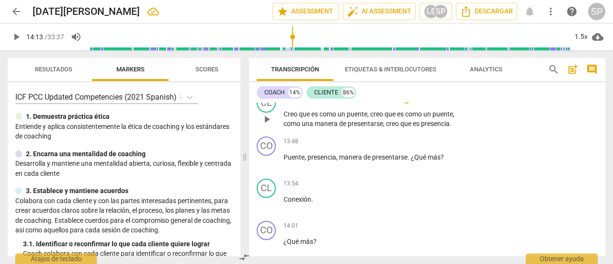
scroll to position [2602, 0]
click at [431, 145] on p "Add competency" at bounding box center [435, 140] width 45 height 9
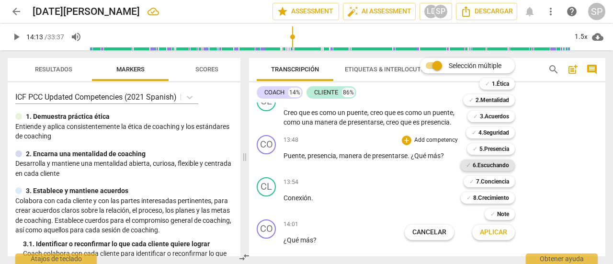
click at [501, 163] on b "6.Escuchando" at bounding box center [490, 164] width 36 height 11
click at [496, 236] on span "Aplicar" at bounding box center [493, 232] width 27 height 10
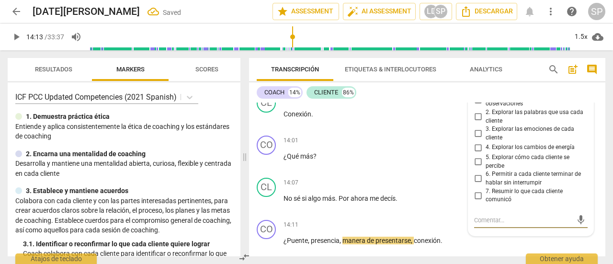
scroll to position [2687, 0]
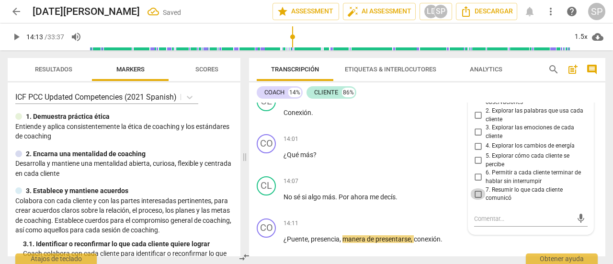
click at [479, 200] on input "7. Resumir lo que cada cliente comunicó" at bounding box center [477, 193] width 15 height 11
checkbox input "true"
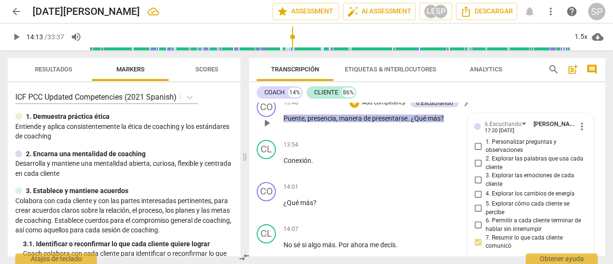
click at [476, 152] on input "1. Personalizar preguntas y observaciones" at bounding box center [477, 145] width 15 height 11
checkbox input "true"
click at [531, 102] on div "CO play_arrow pause 13:48 + Add competency 6.Escuchando keyboard_arrow_right Pu…" at bounding box center [427, 115] width 356 height 42
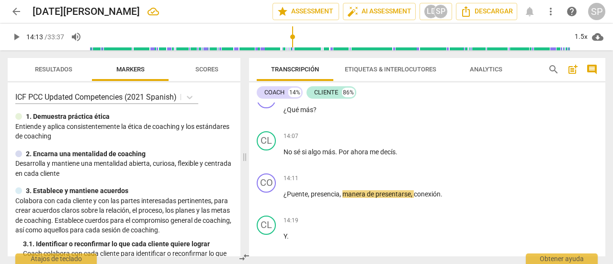
scroll to position [2735, 0]
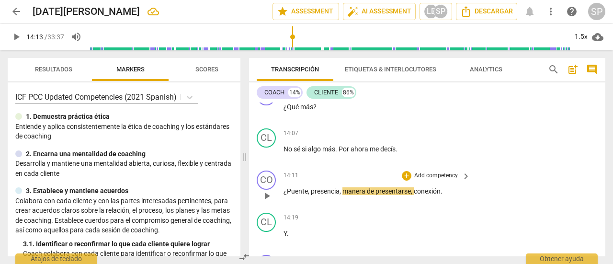
click at [436, 180] on p "Add competency" at bounding box center [435, 175] width 45 height 9
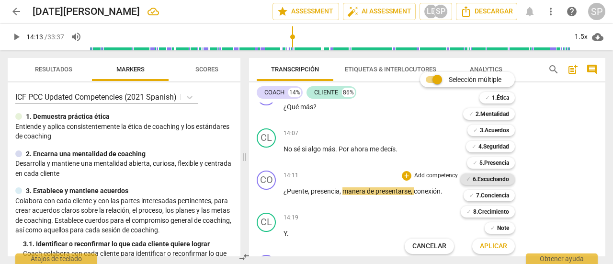
click at [488, 178] on b "6.Escuchando" at bounding box center [490, 178] width 36 height 11
click at [501, 243] on span "Aplicar" at bounding box center [493, 246] width 27 height 10
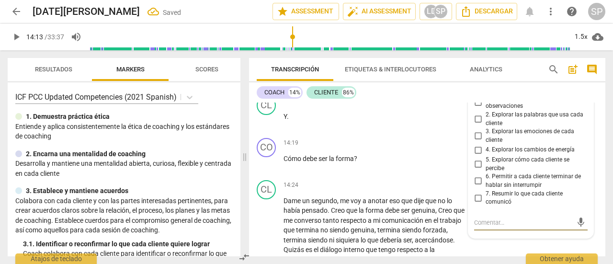
scroll to position [2808, 0]
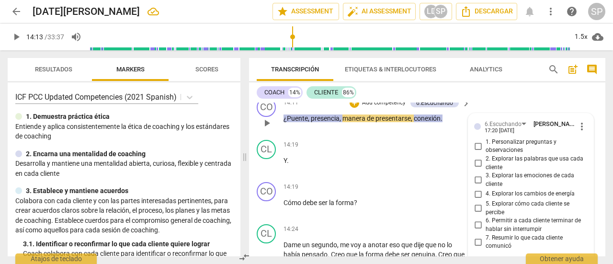
click at [476, 169] on input "2. Explorar las palabras que usa cada cliente" at bounding box center [477, 162] width 15 height 11
checkbox input "true"
click at [513, 106] on div "CO play_arrow pause 14:11 + Add competency 6.Escuchando keyboard_arrow_right ¿P…" at bounding box center [427, 115] width 356 height 42
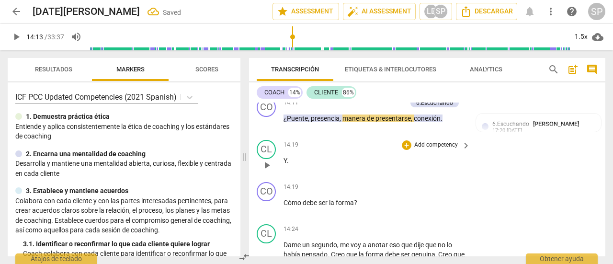
scroll to position [2856, 0]
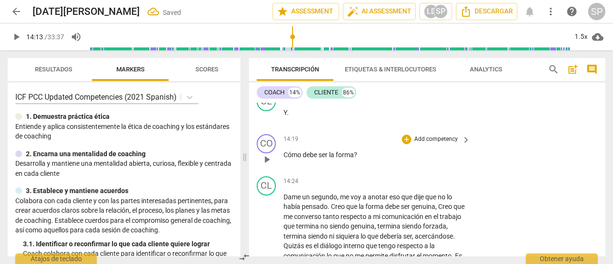
click at [429, 144] on p "Add competency" at bounding box center [435, 139] width 45 height 9
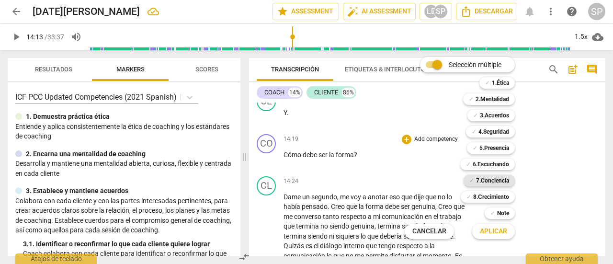
click at [484, 179] on b "7.Conciencia" at bounding box center [492, 180] width 33 height 11
click at [483, 161] on b "6.Escuchando" at bounding box center [490, 163] width 36 height 11
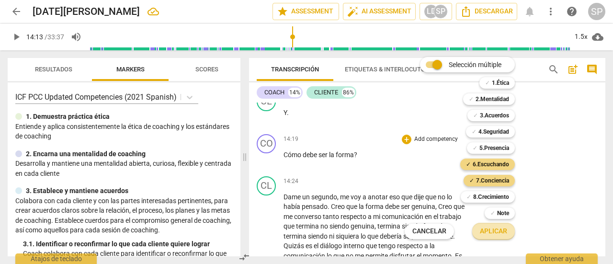
click at [501, 233] on span "Aplicar" at bounding box center [493, 231] width 27 height 10
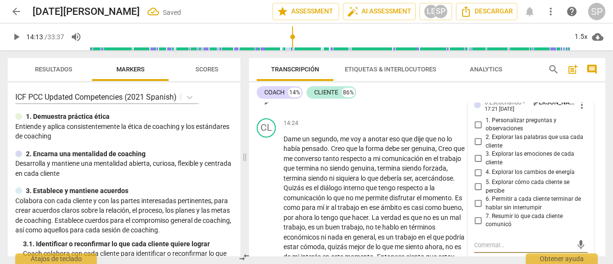
scroll to position [2892, 0]
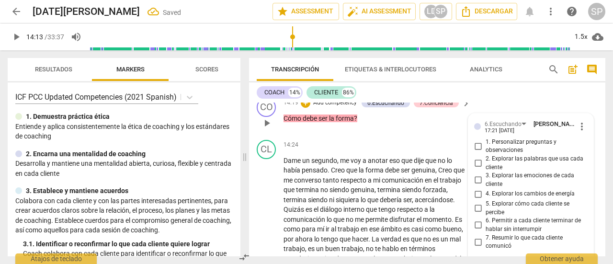
click at [476, 152] on input "1. Personalizar preguntas y observaciones" at bounding box center [477, 145] width 15 height 11
checkbox input "true"
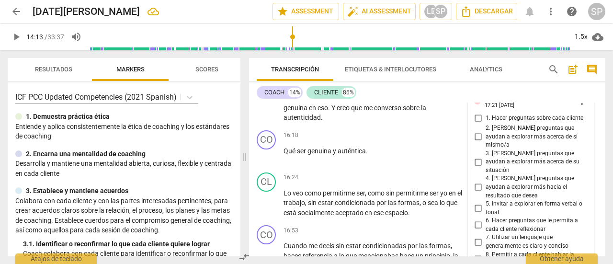
scroll to position [3083, 0]
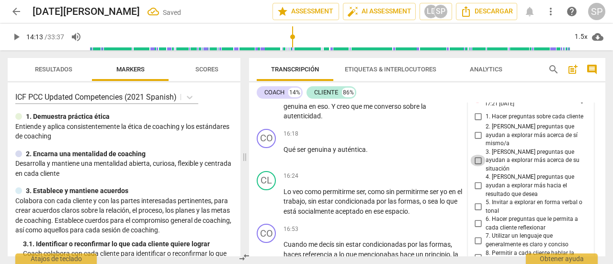
click at [474, 156] on input "3. [PERSON_NAME] preguntas que ayudan a explorar más acerca de su situación" at bounding box center [477, 160] width 15 height 11
checkbox input "true"
click at [353, 139] on div "16:18 + Add competency keyboard_arrow_right" at bounding box center [377, 134] width 188 height 11
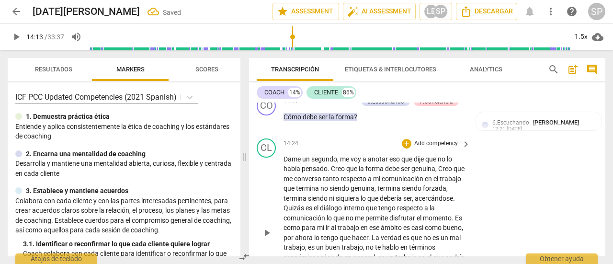
scroll to position [2892, 0]
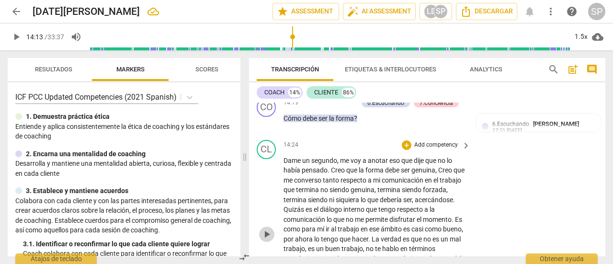
click at [268, 240] on span "play_arrow" at bounding box center [266, 233] width 11 height 11
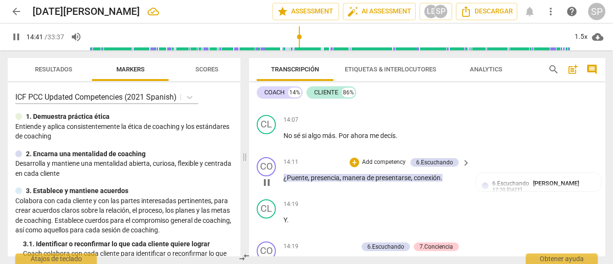
scroll to position [2701, 0]
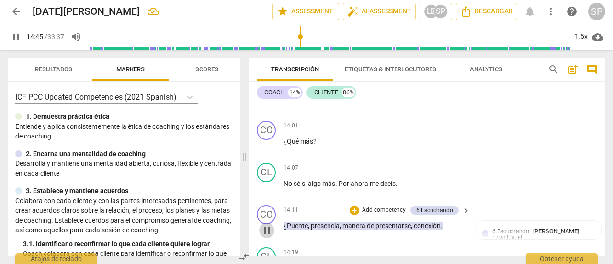
click at [270, 236] on span "pause" at bounding box center [266, 229] width 11 height 11
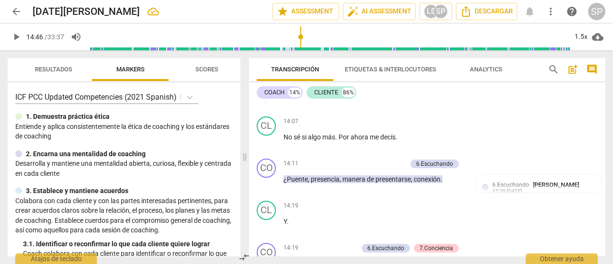
scroll to position [2748, 0]
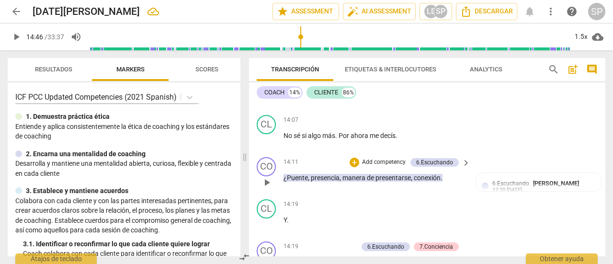
click at [267, 188] on span "play_arrow" at bounding box center [266, 182] width 11 height 11
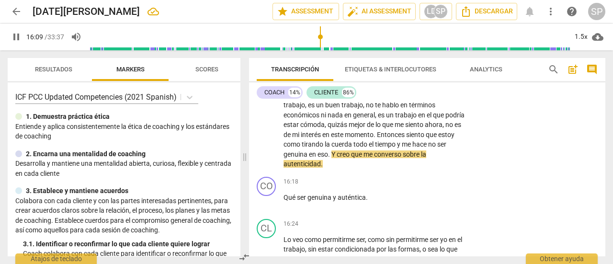
scroll to position [3083, 0]
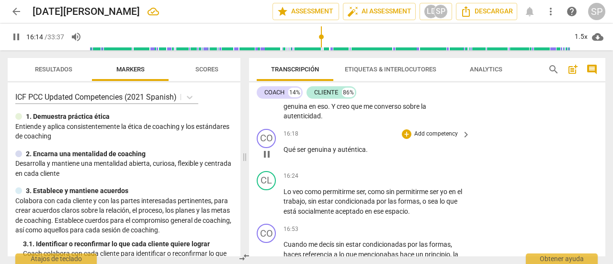
click at [431, 138] on p "Add competency" at bounding box center [435, 134] width 45 height 9
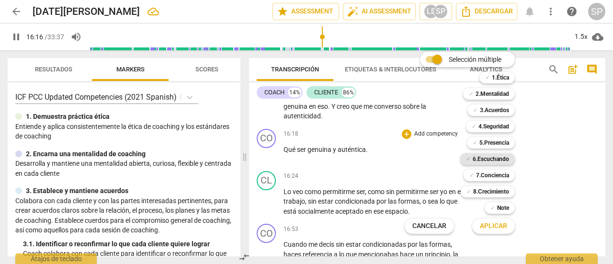
click at [498, 157] on b "6.Escuchando" at bounding box center [490, 158] width 36 height 11
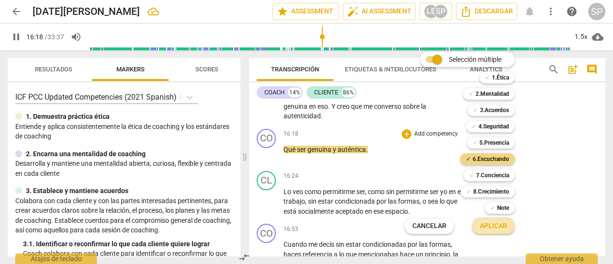
click at [501, 228] on span "Aplicar" at bounding box center [493, 226] width 27 height 10
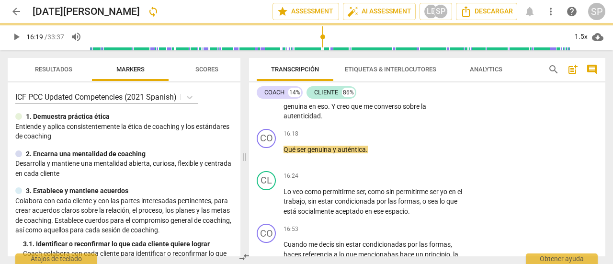
type input "979"
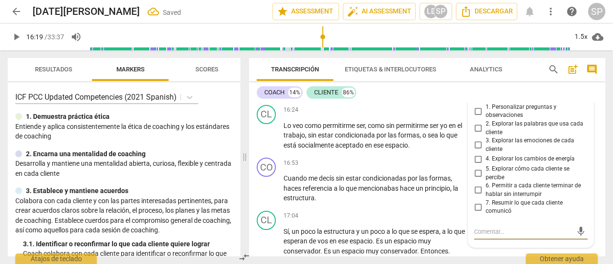
scroll to position [3114, 0]
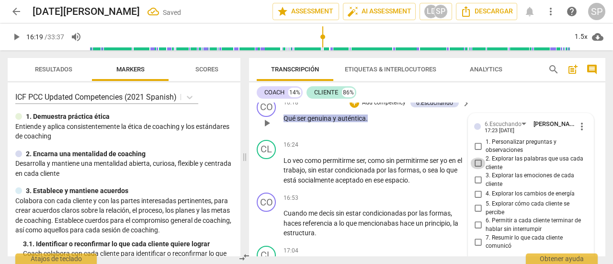
click at [478, 169] on input "2. Explorar las palabras que usa cada cliente" at bounding box center [477, 162] width 15 height 11
checkbox input "true"
click at [391, 132] on div "16:18 + Add competency 6.Escuchando keyboard_arrow_right Qué ser genuina y auté…" at bounding box center [377, 115] width 188 height 34
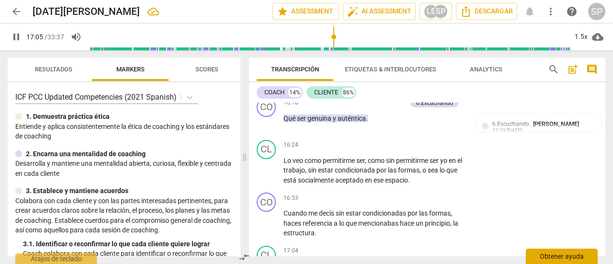
scroll to position [3283, 0]
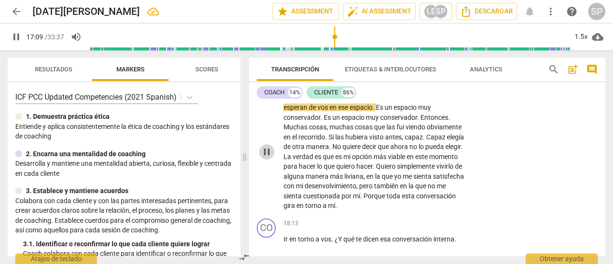
click at [262, 157] on span "pause" at bounding box center [266, 151] width 11 height 11
type input "1030"
